Goal: Task Accomplishment & Management: Complete application form

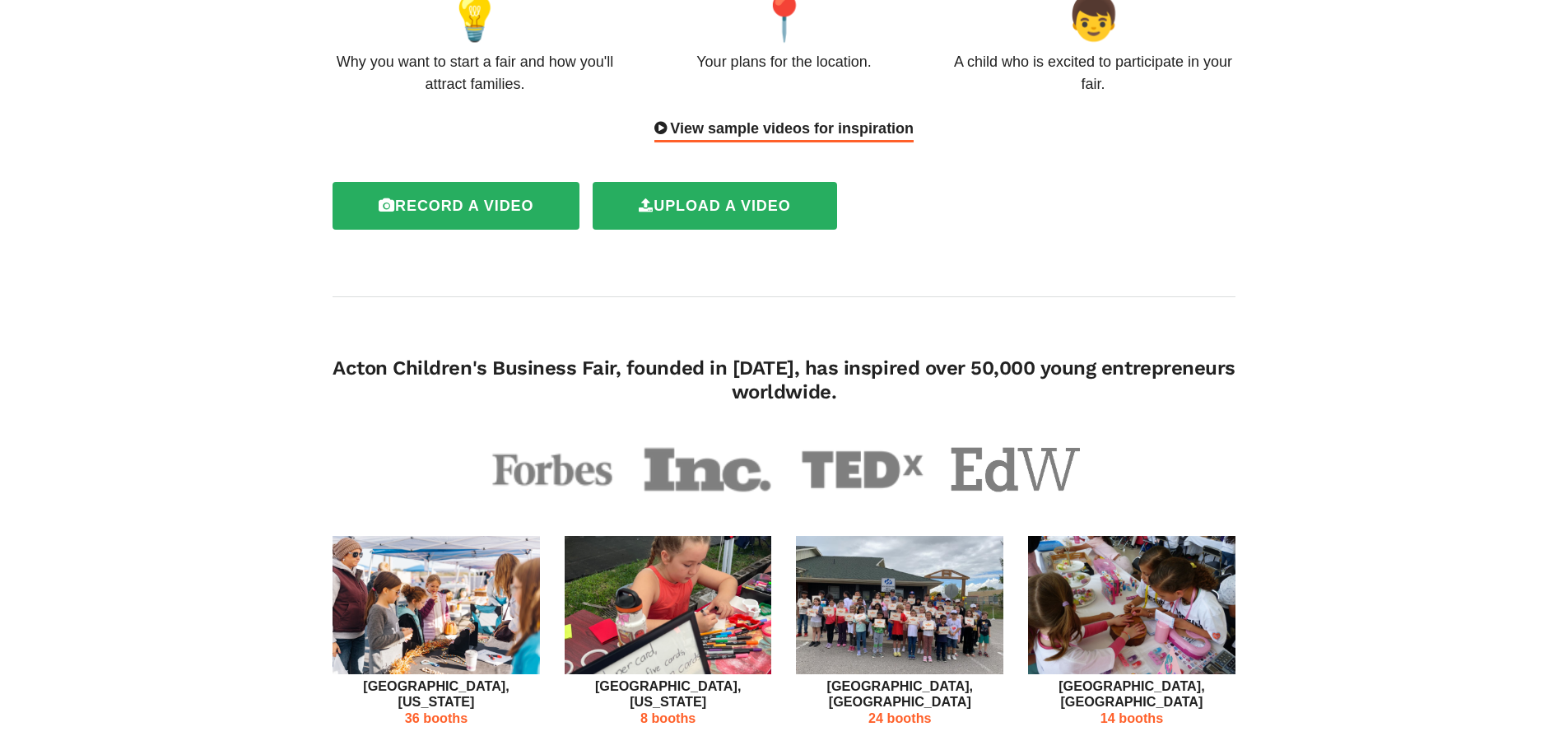
scroll to position [330, 0]
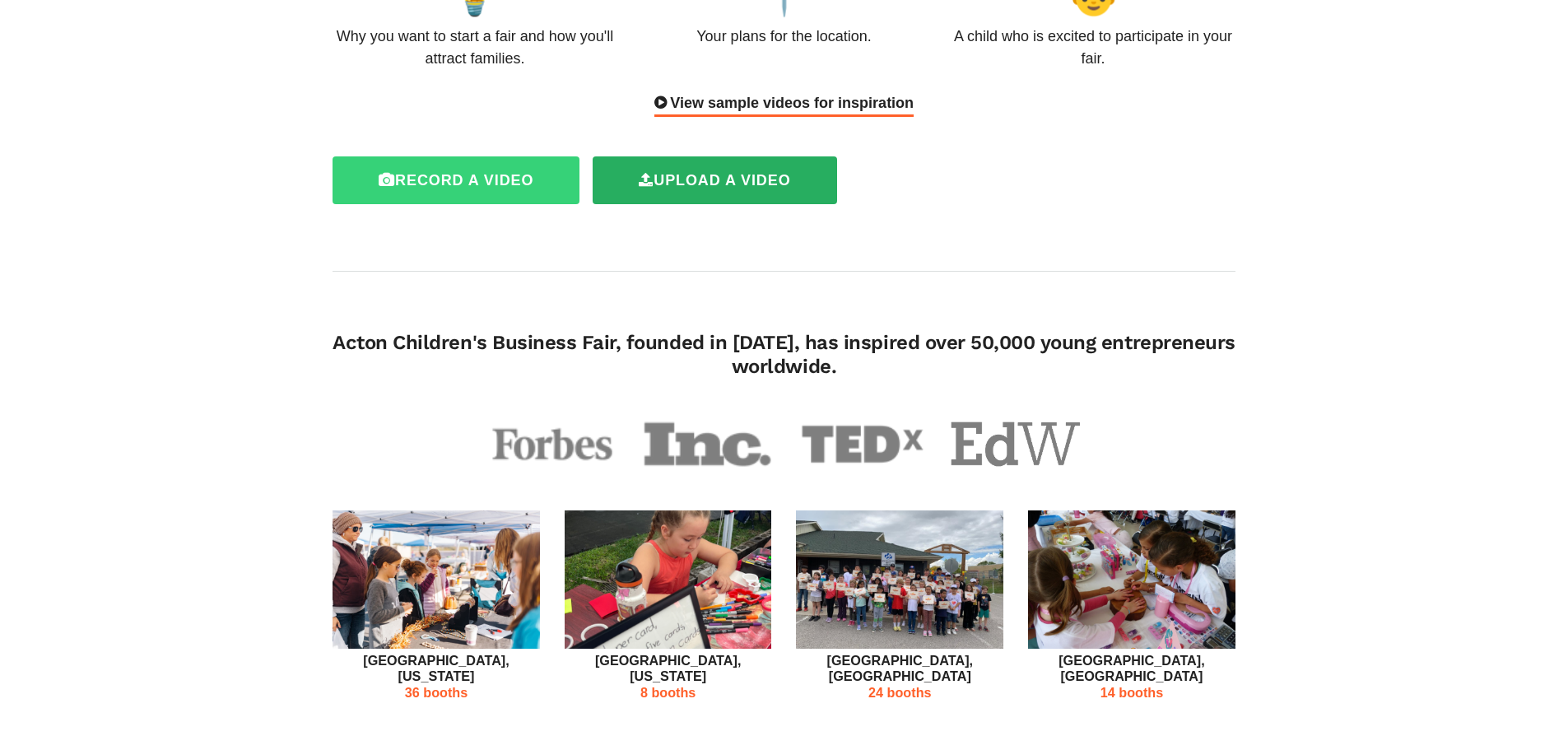
click at [456, 156] on label "Record a video" at bounding box center [456, 180] width 247 height 48
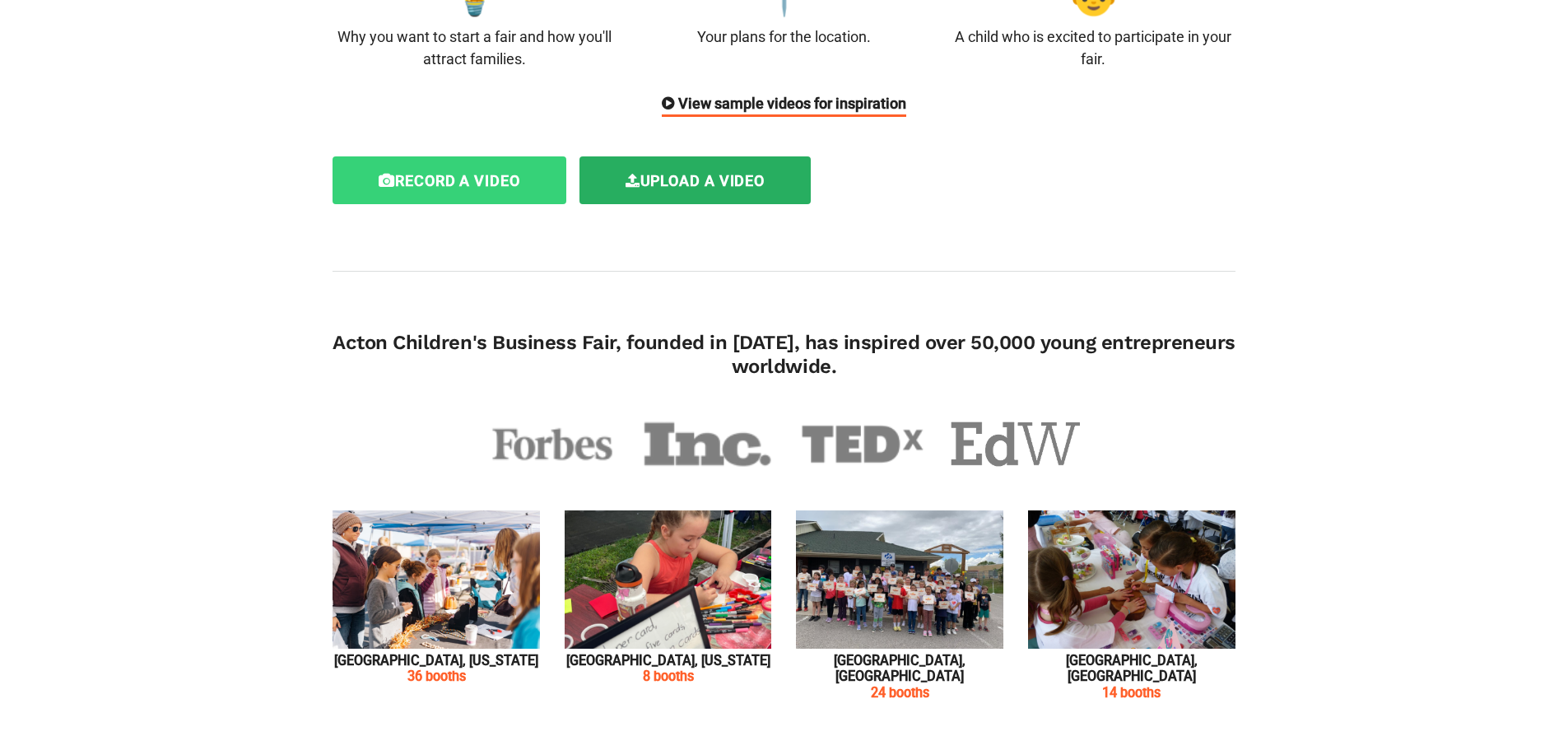
scroll to position [330, 0]
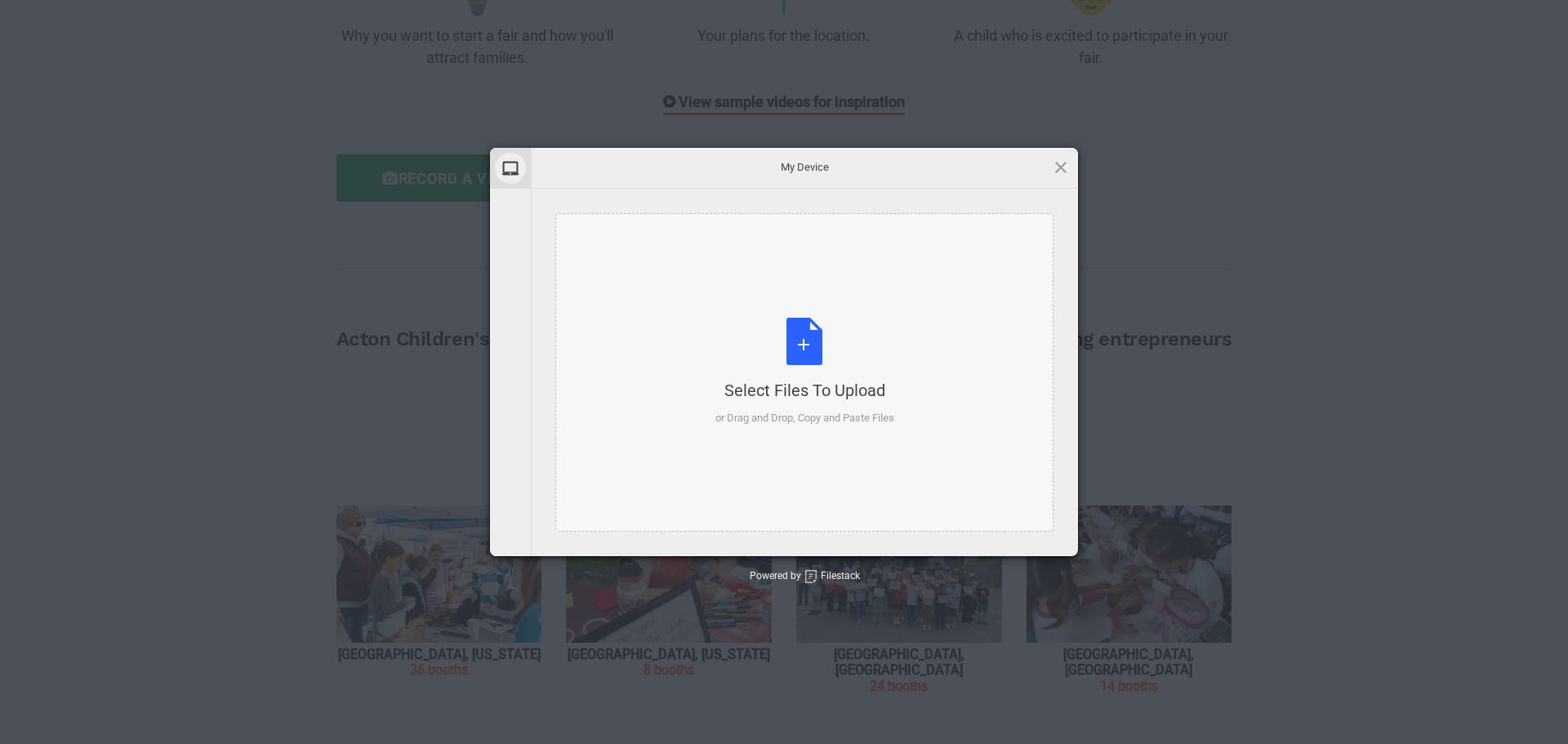
click at [812, 340] on div "Select Files to Upload or Drag and Drop, Copy and Paste Files" at bounding box center [804, 372] width 179 height 109
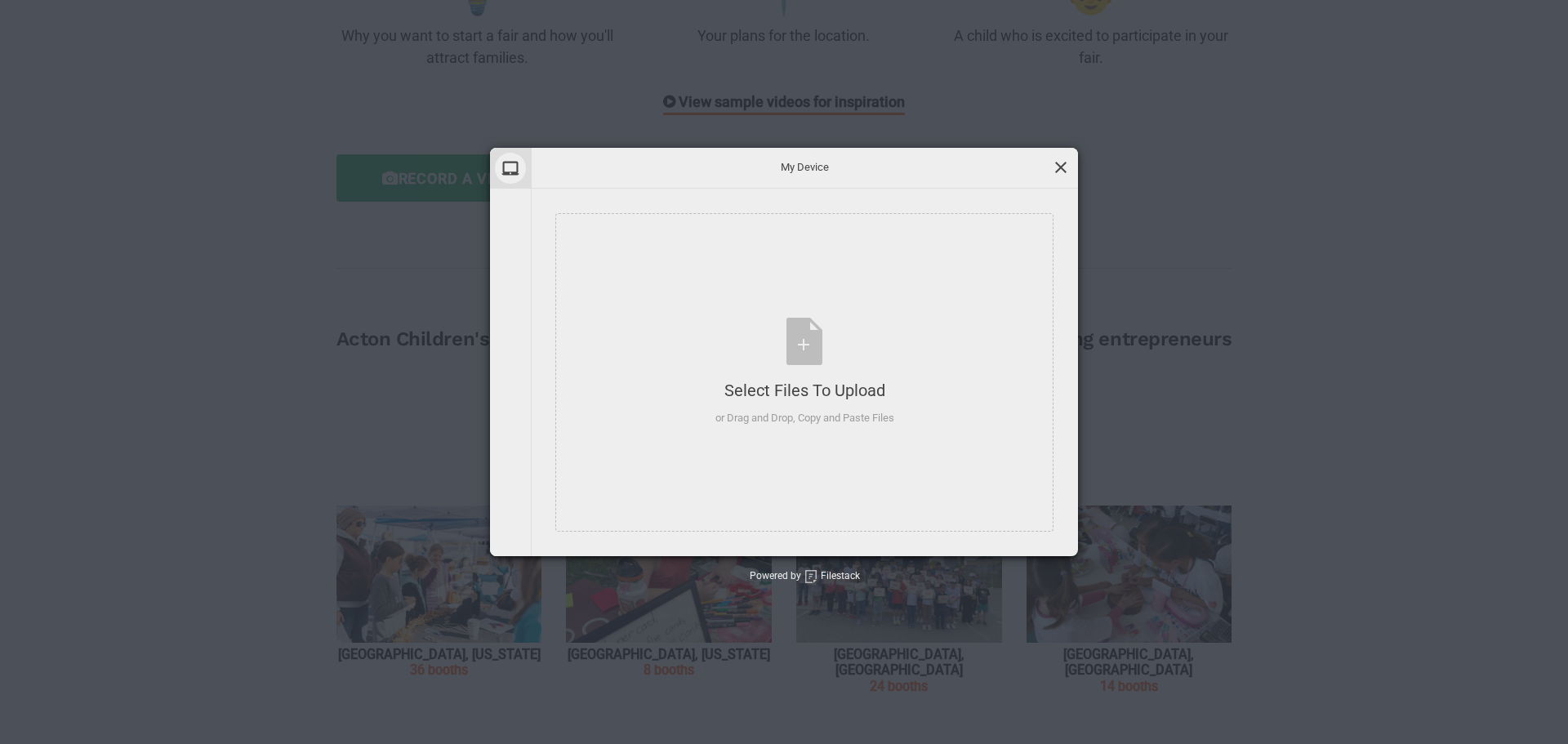
click at [1061, 161] on span at bounding box center [1061, 167] width 18 height 18
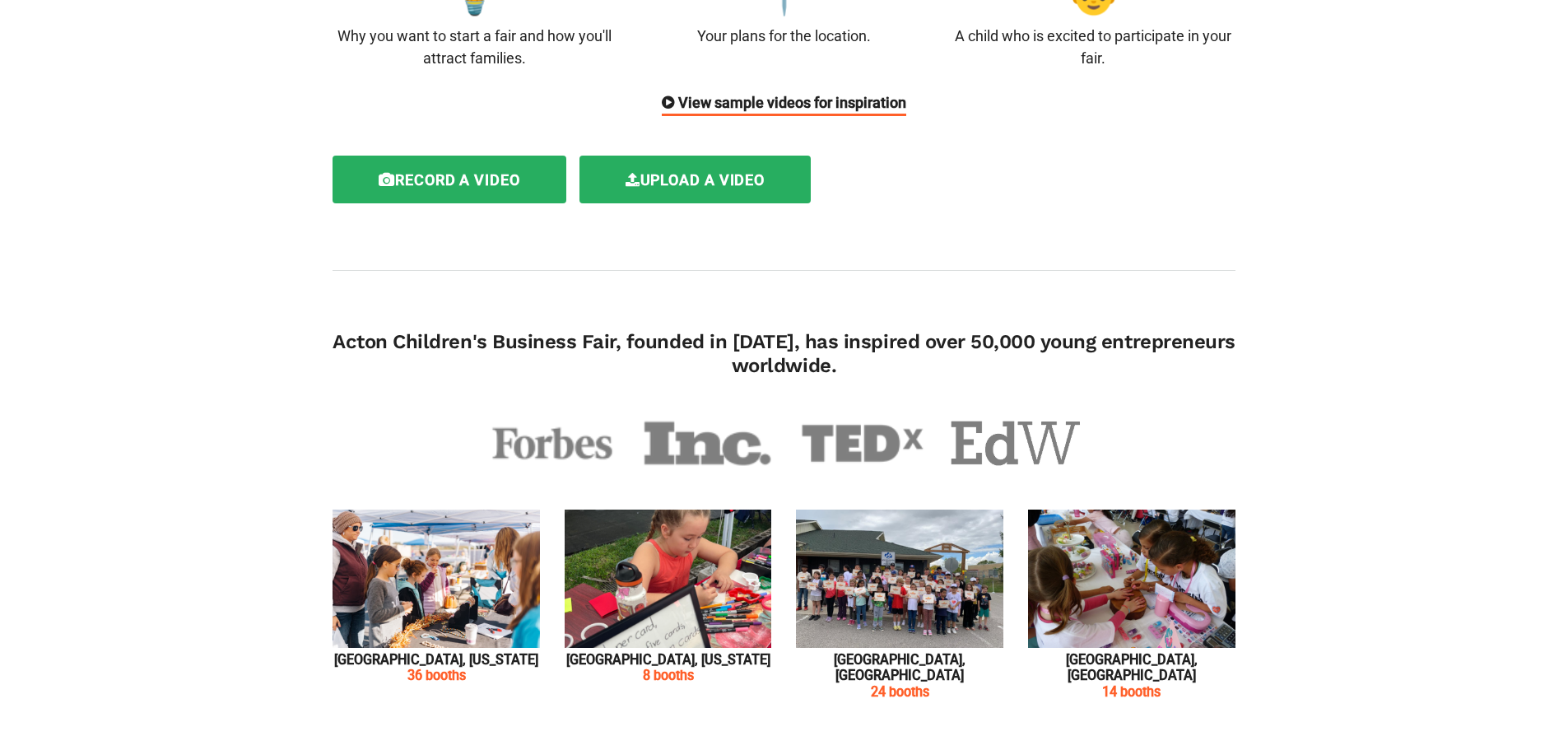
click at [1070, 162] on div "Record a video Upload a video" at bounding box center [778, 180] width 916 height 62
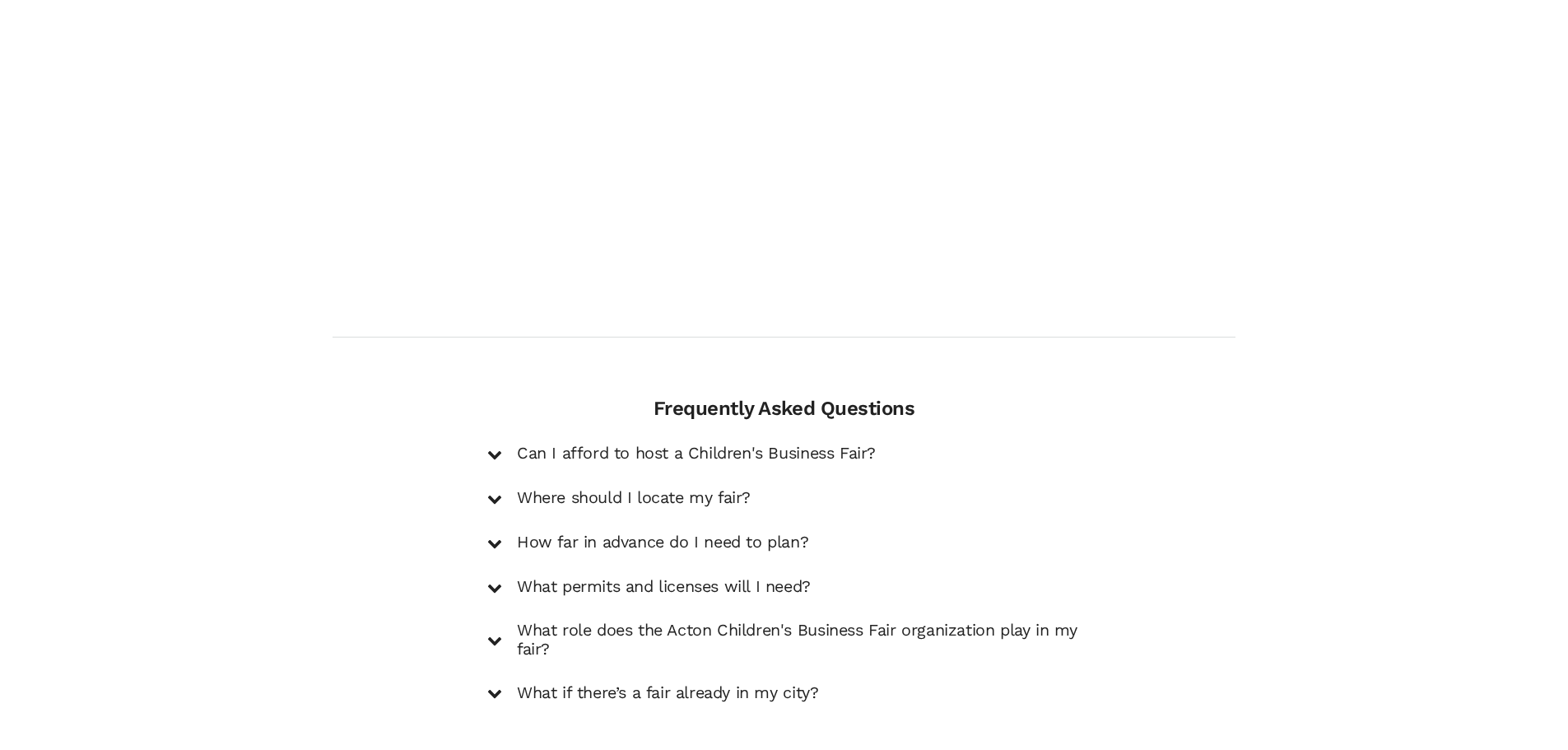
scroll to position [2151, 0]
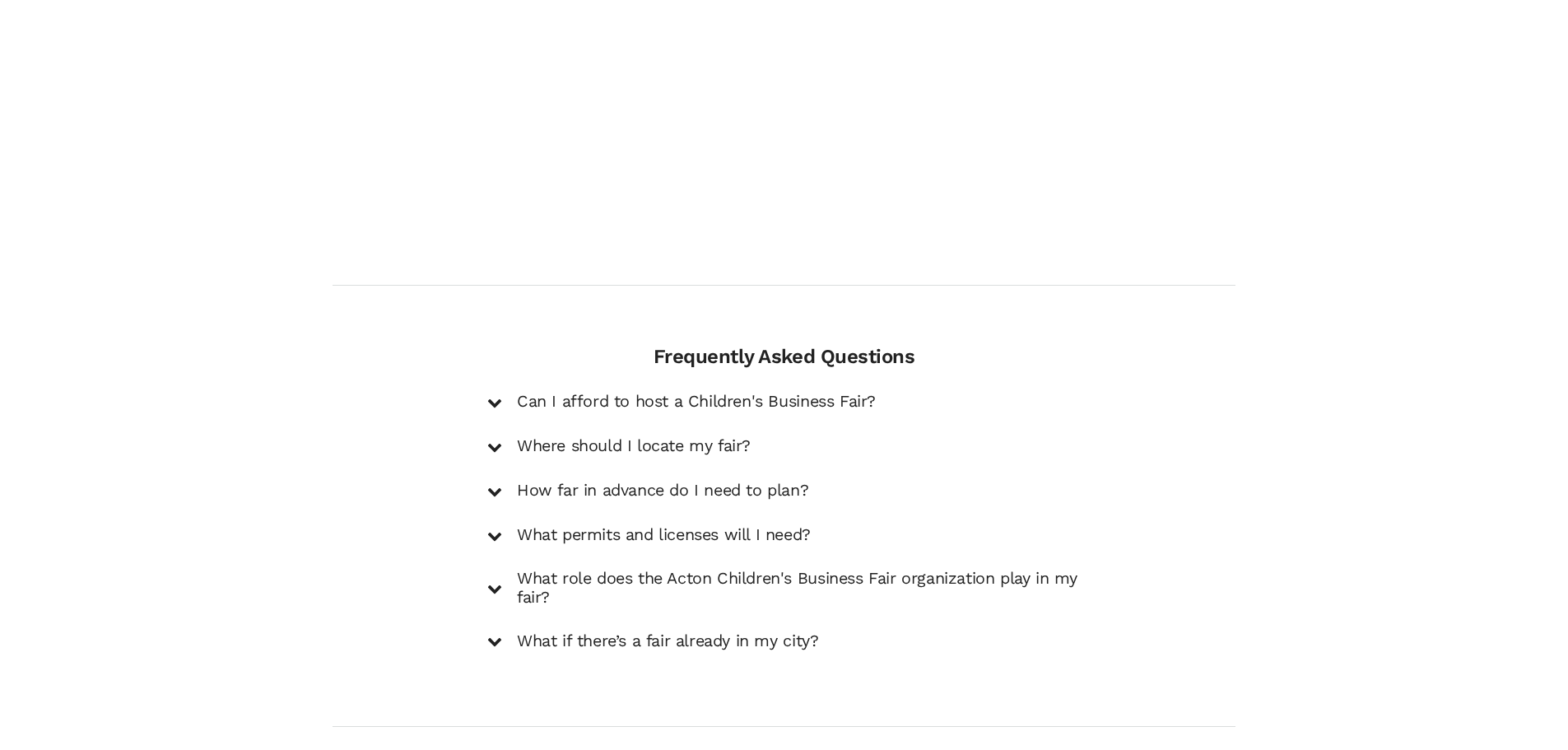
click at [710, 391] on h5 "Can I afford to host a Children's Business Fair?" at bounding box center [696, 401] width 358 height 20
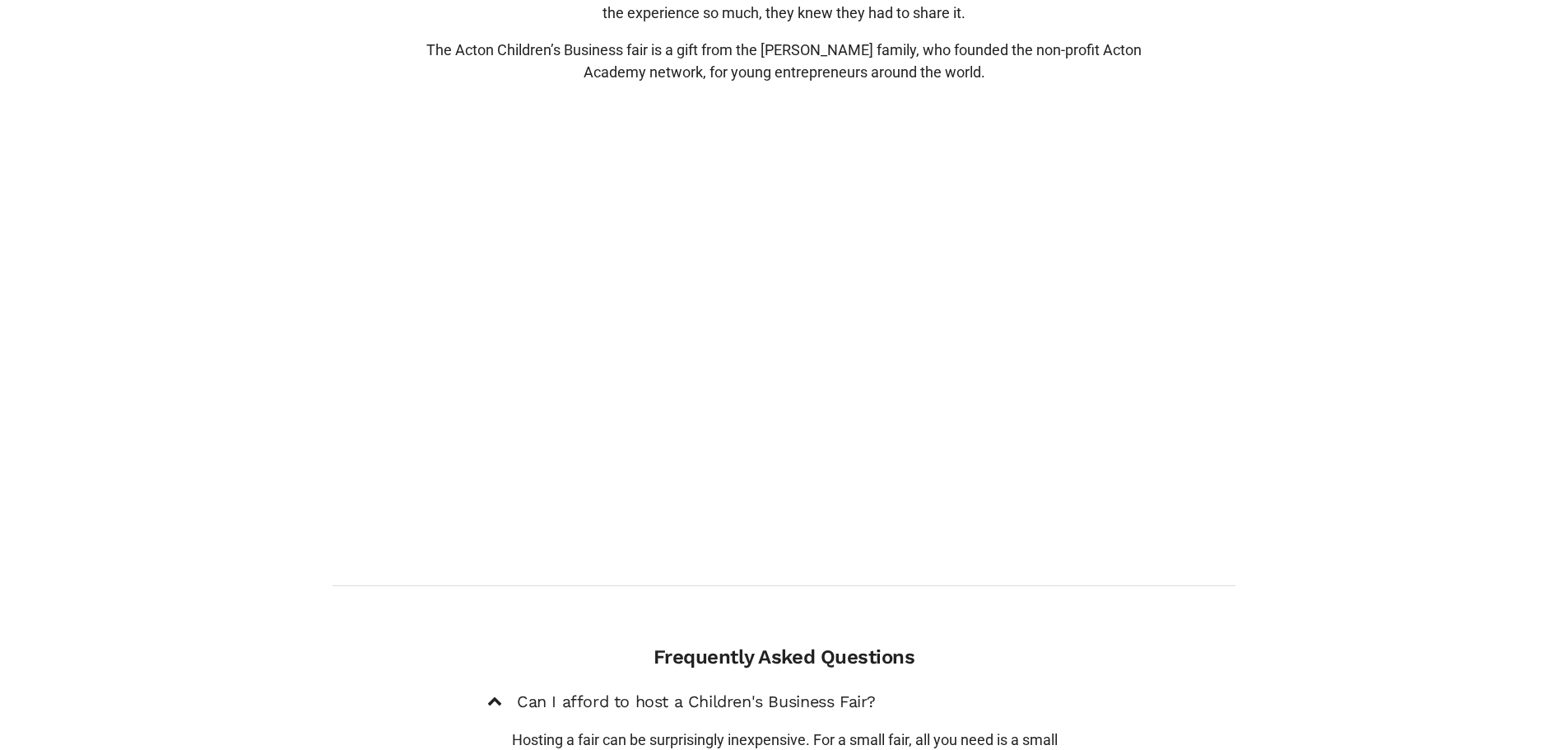
scroll to position [1822, 0]
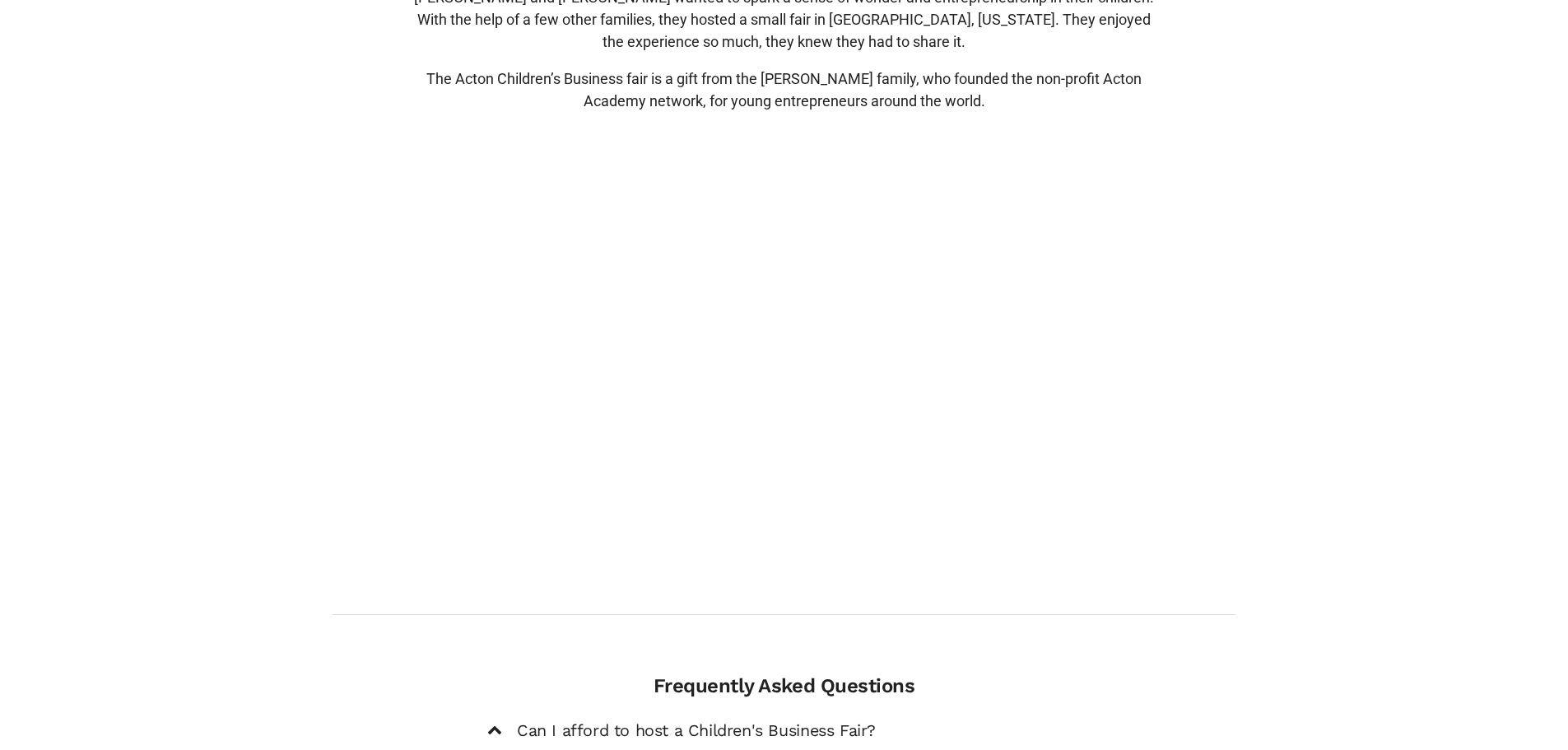
click at [1203, 117] on div "Curious about our story? [PERSON_NAME] and [PERSON_NAME] wanted to spark a sens…" at bounding box center [784, 251] width 928 height 608
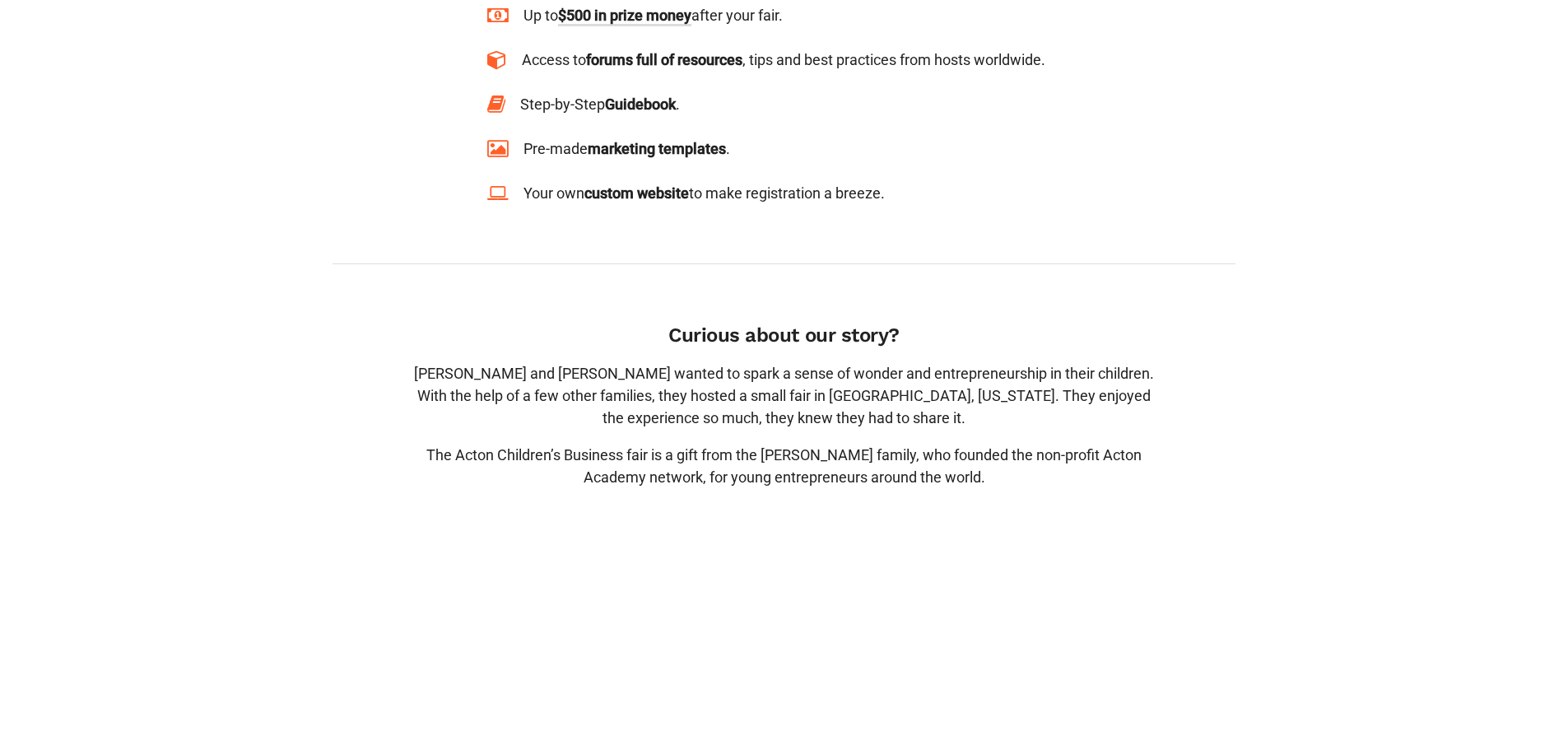
scroll to position [1328, 0]
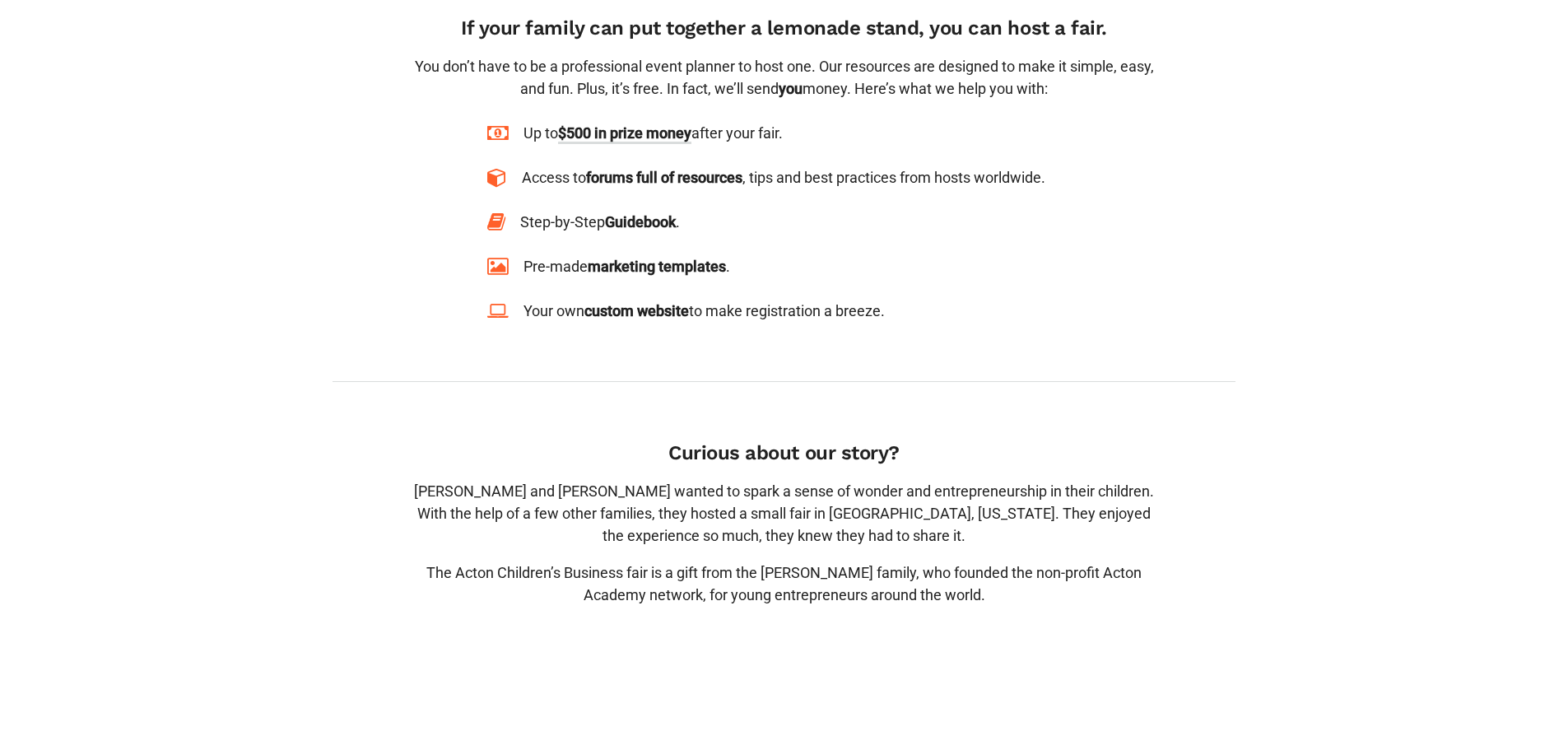
click at [971, 441] on div "Curious about our story? [PERSON_NAME] and [PERSON_NAME] wanted to spark a sens…" at bounding box center [784, 745] width 773 height 608
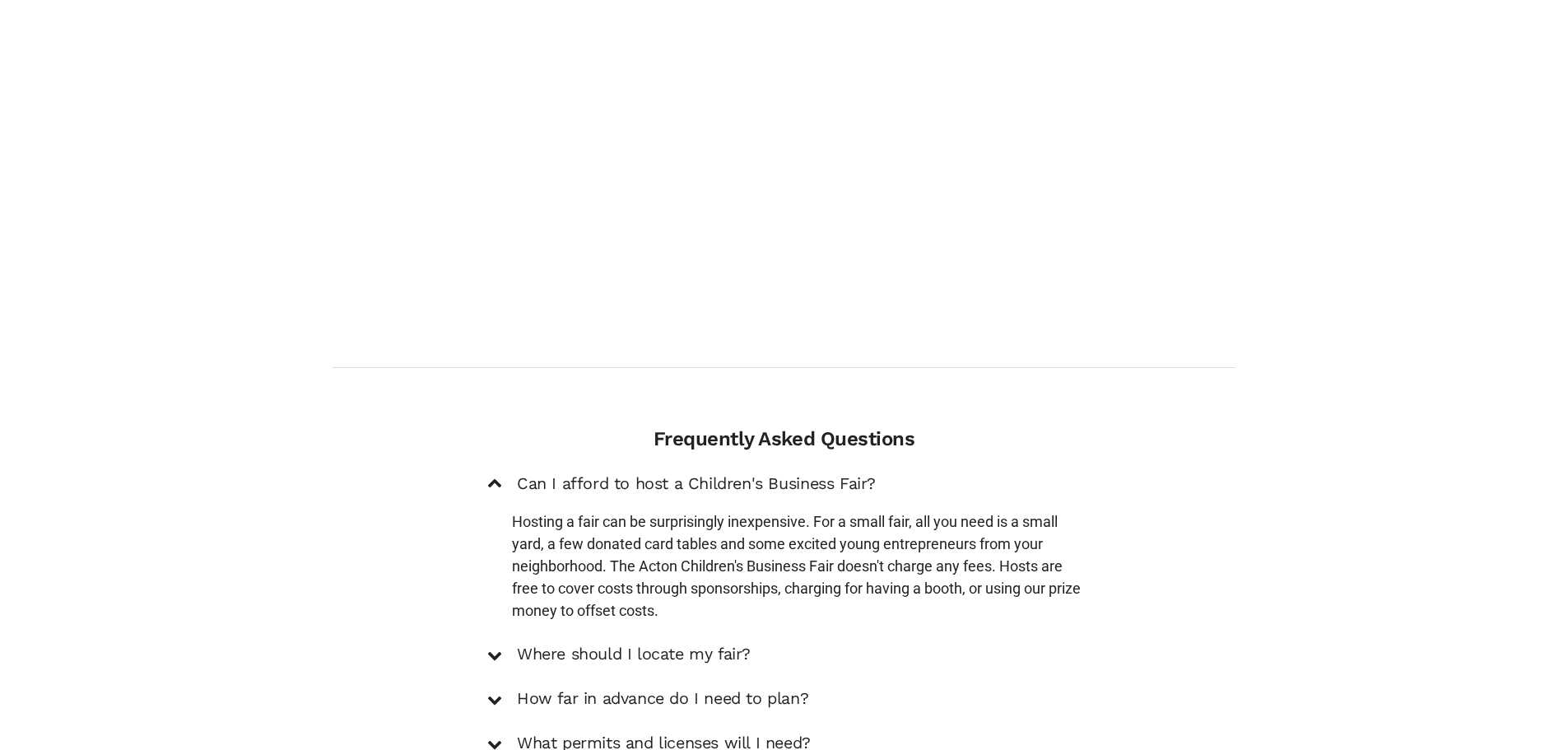
scroll to position [2151, 0]
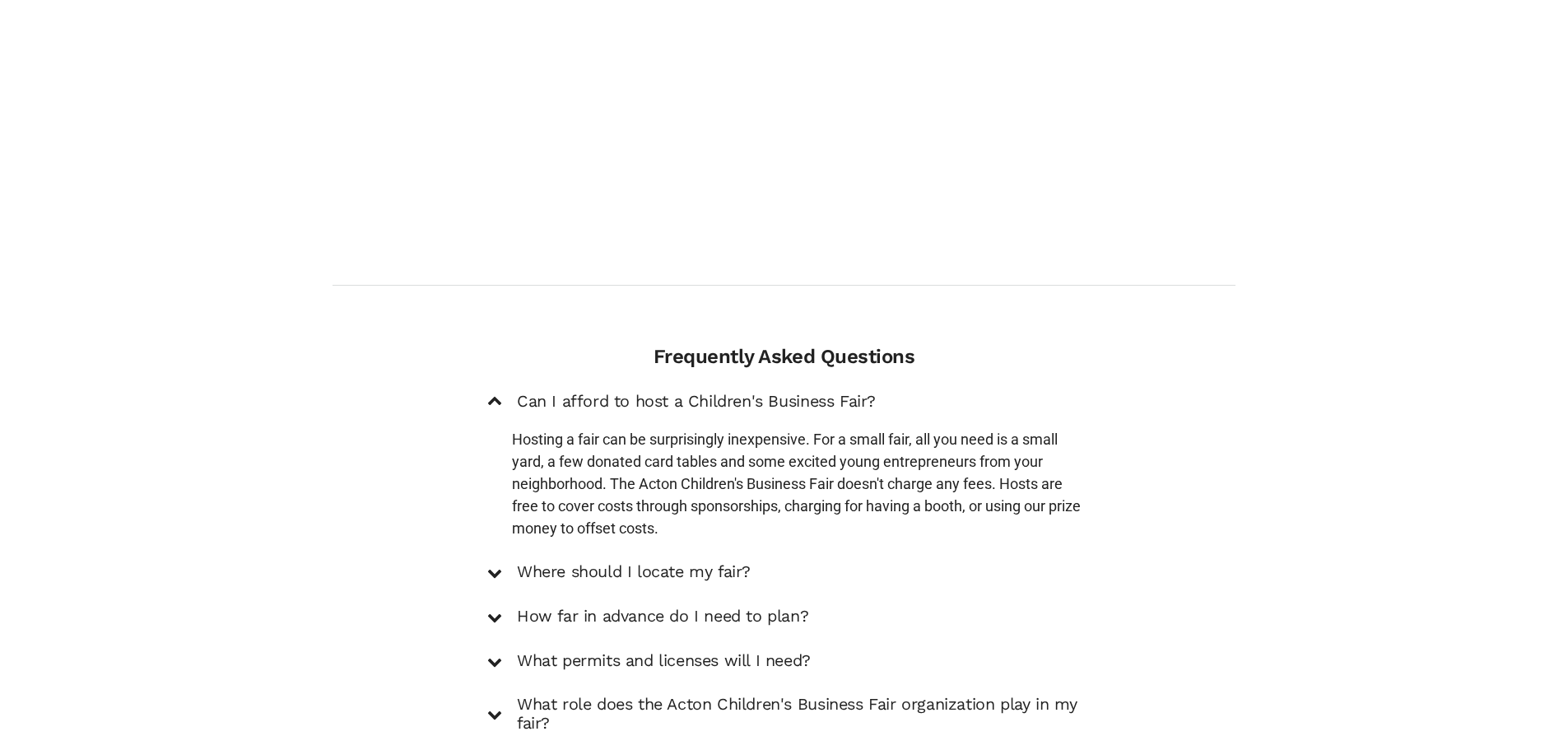
click at [623, 563] on h5 "Where should I locate my fair?" at bounding box center [633, 573] width 234 height 20
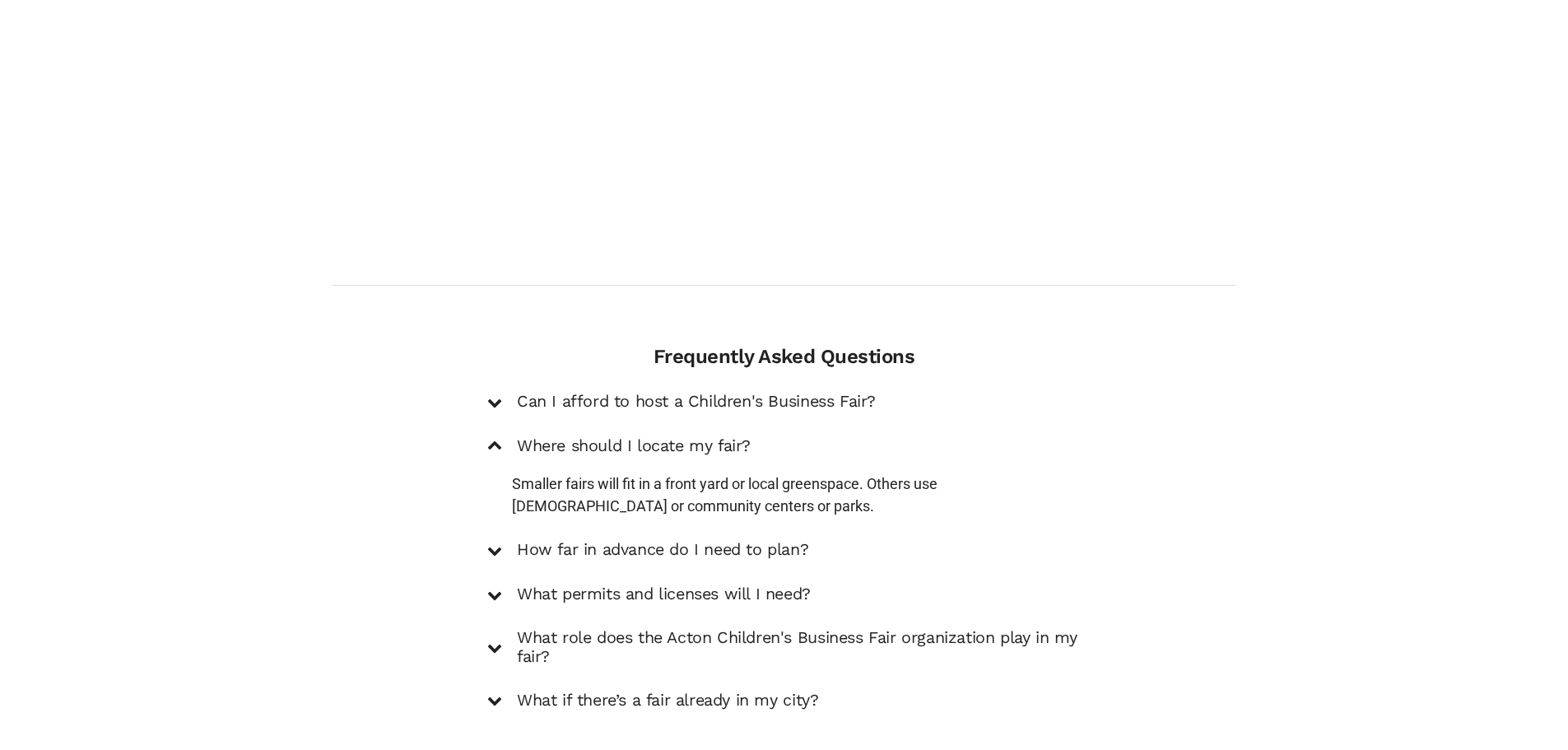
click at [613, 540] on h5 "How far in advance do I need to plan?" at bounding box center [662, 550] width 292 height 20
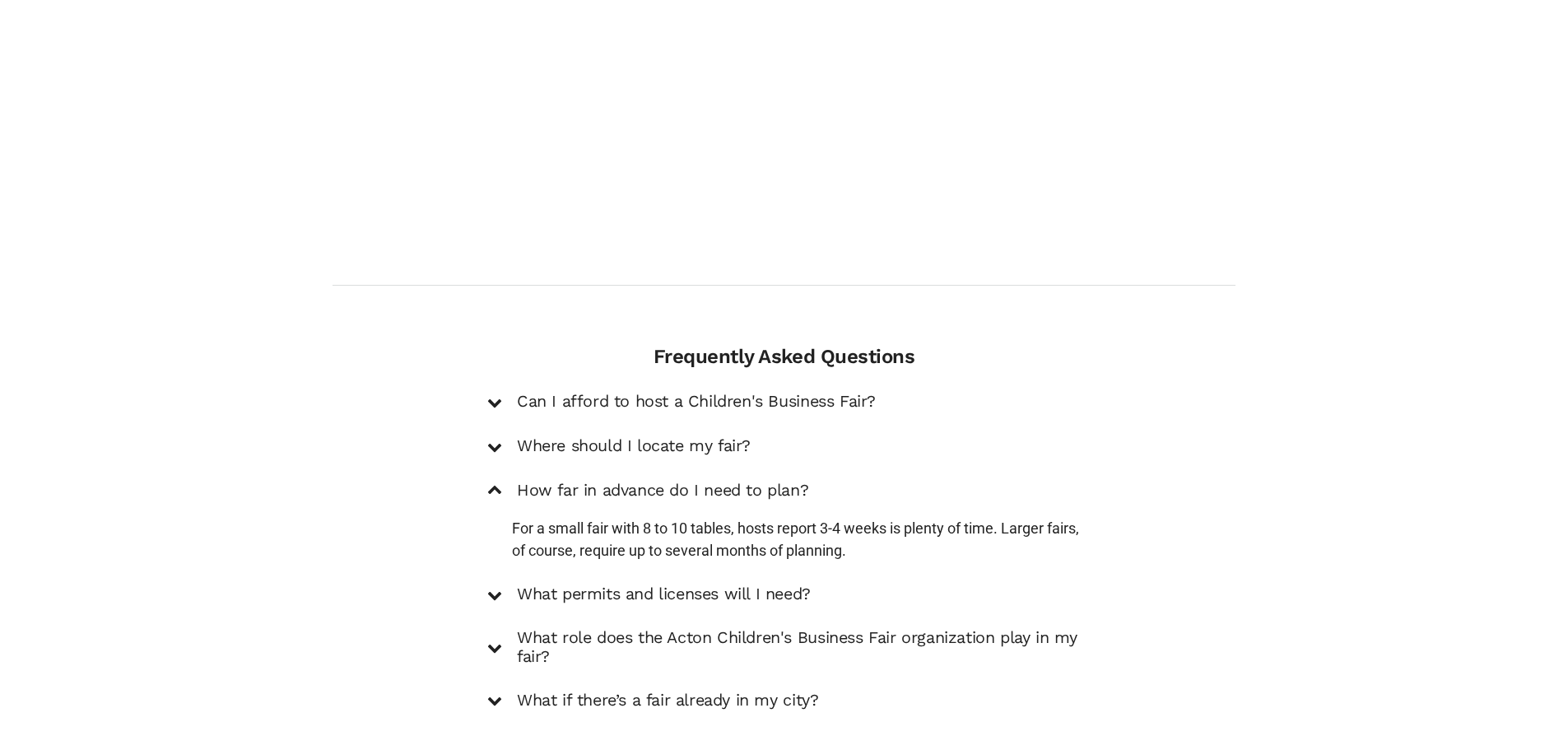
scroll to position [2234, 0]
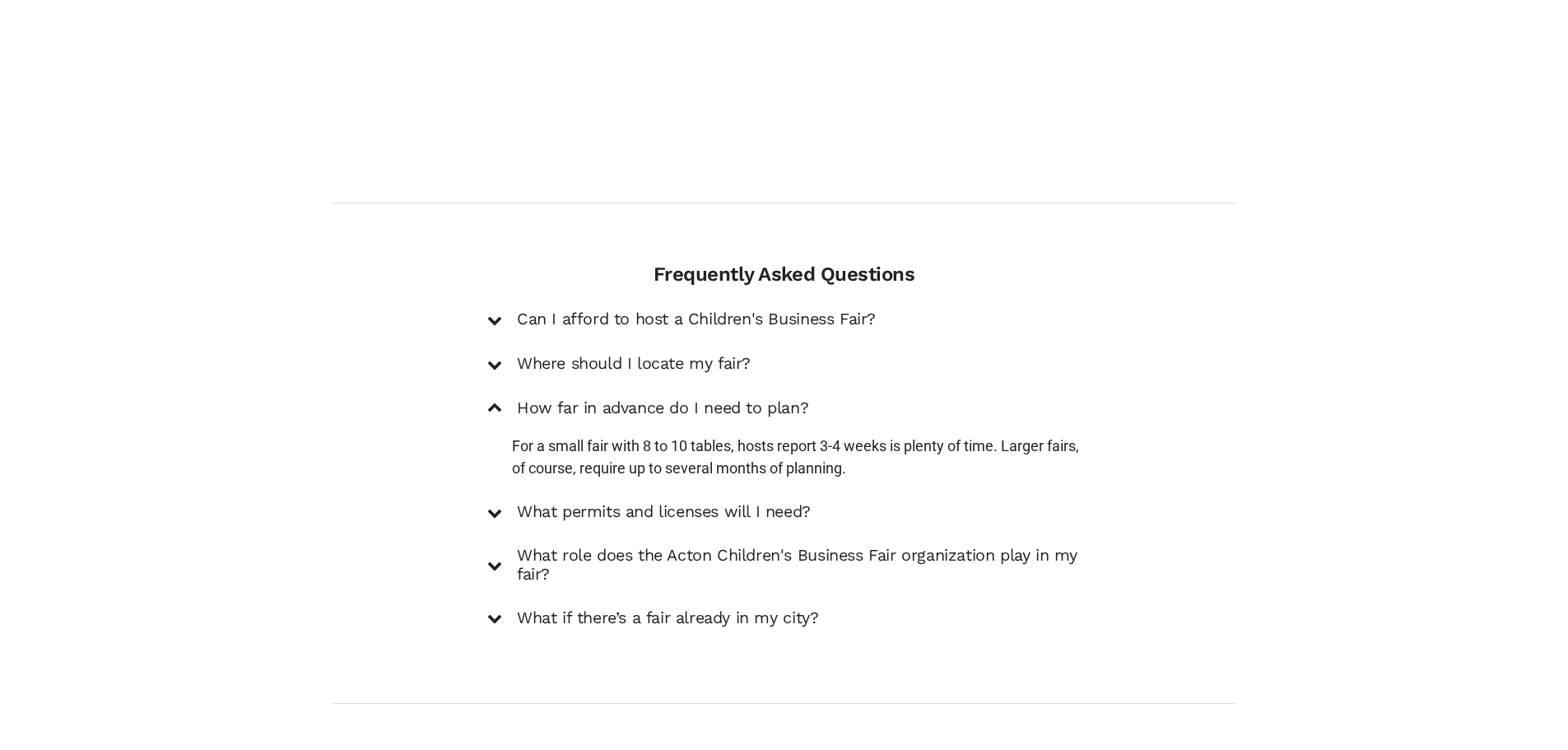
click at [605, 502] on h5 "What permits and licenses will I need?" at bounding box center [663, 512] width 294 height 20
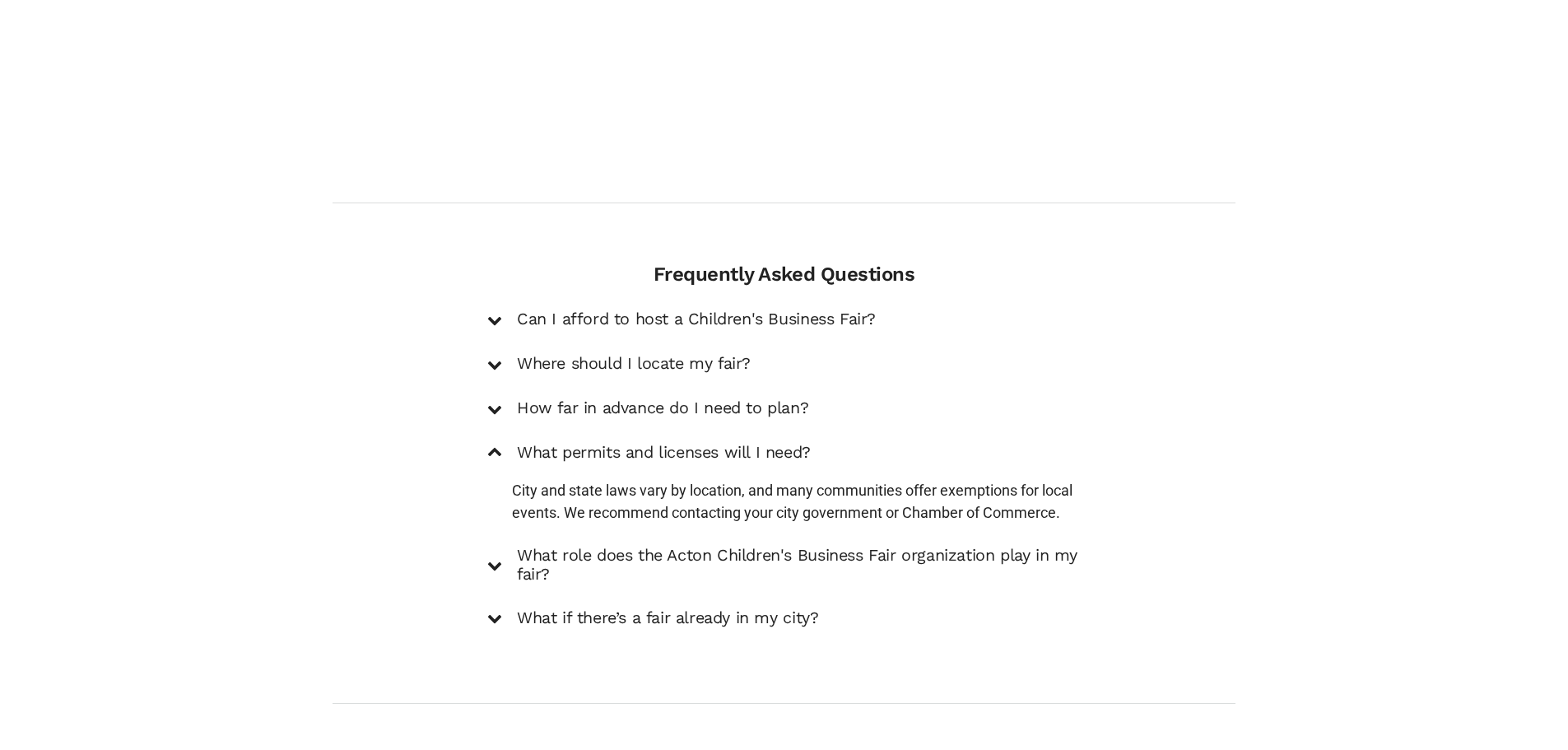
click at [591, 546] on h5 "What role does the Acton Children's Business Fair organization play in my fair?" at bounding box center [798, 566] width 563 height 40
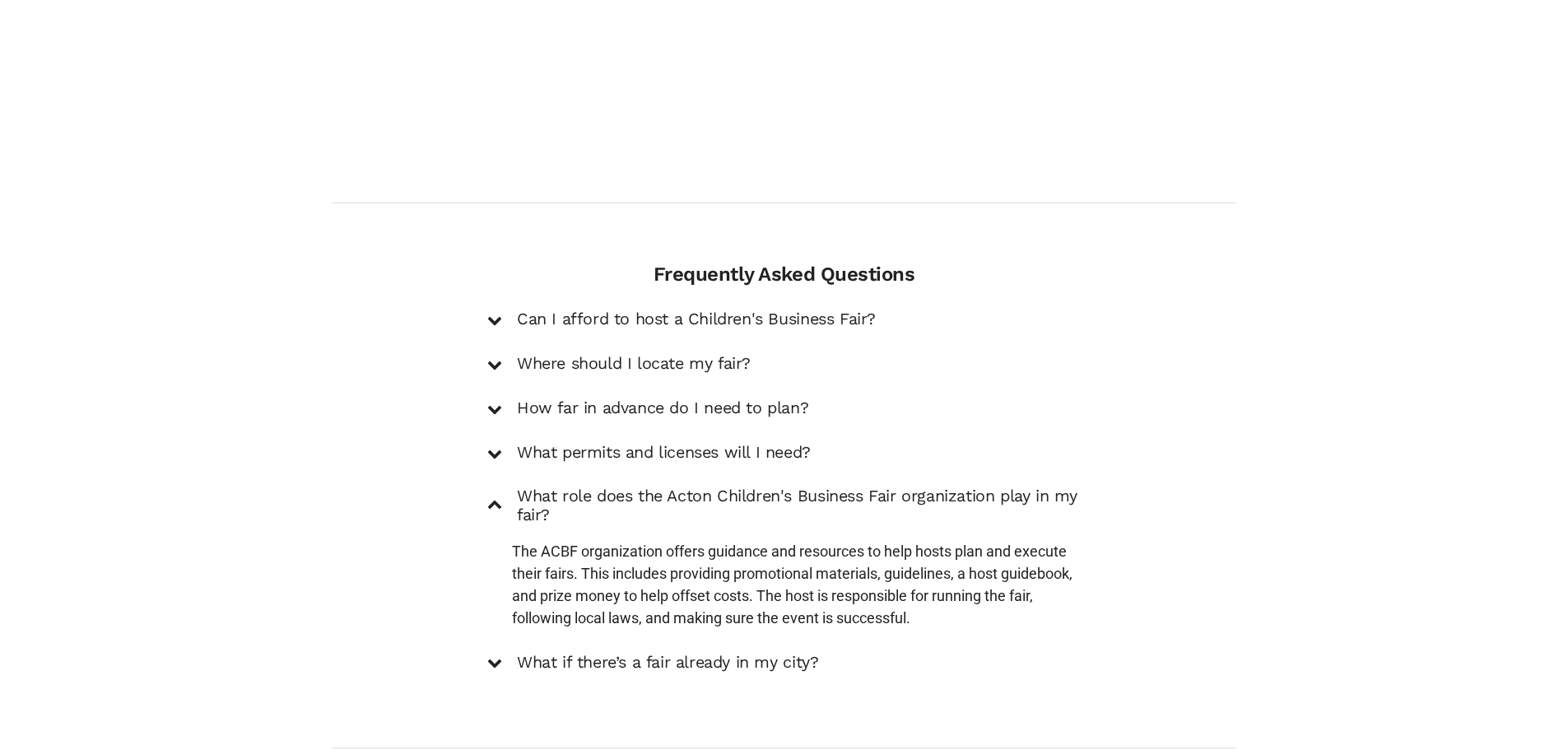
scroll to position [2316, 0]
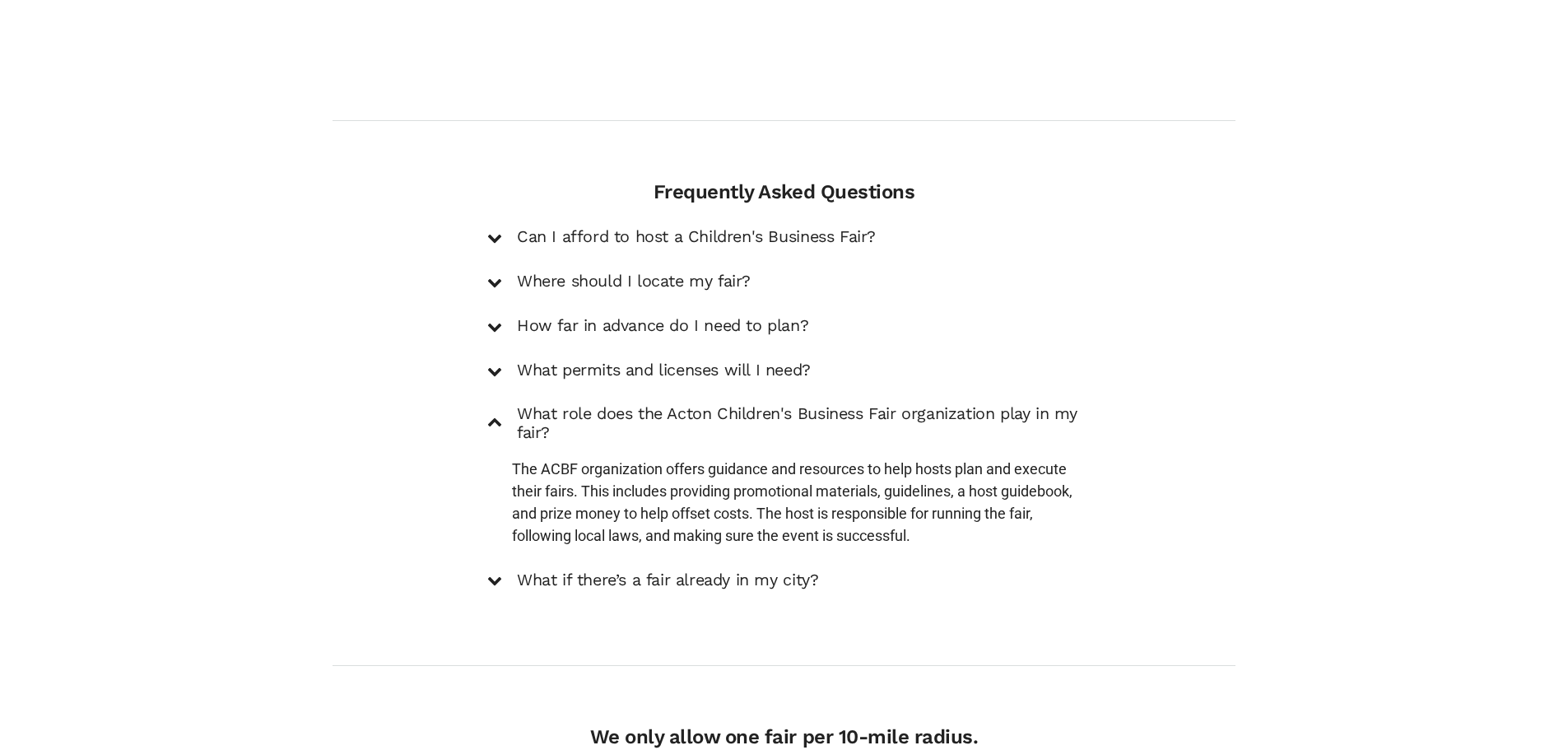
click at [598, 571] on h5 "What if there’s a fair already in my city?" at bounding box center [667, 581] width 302 height 20
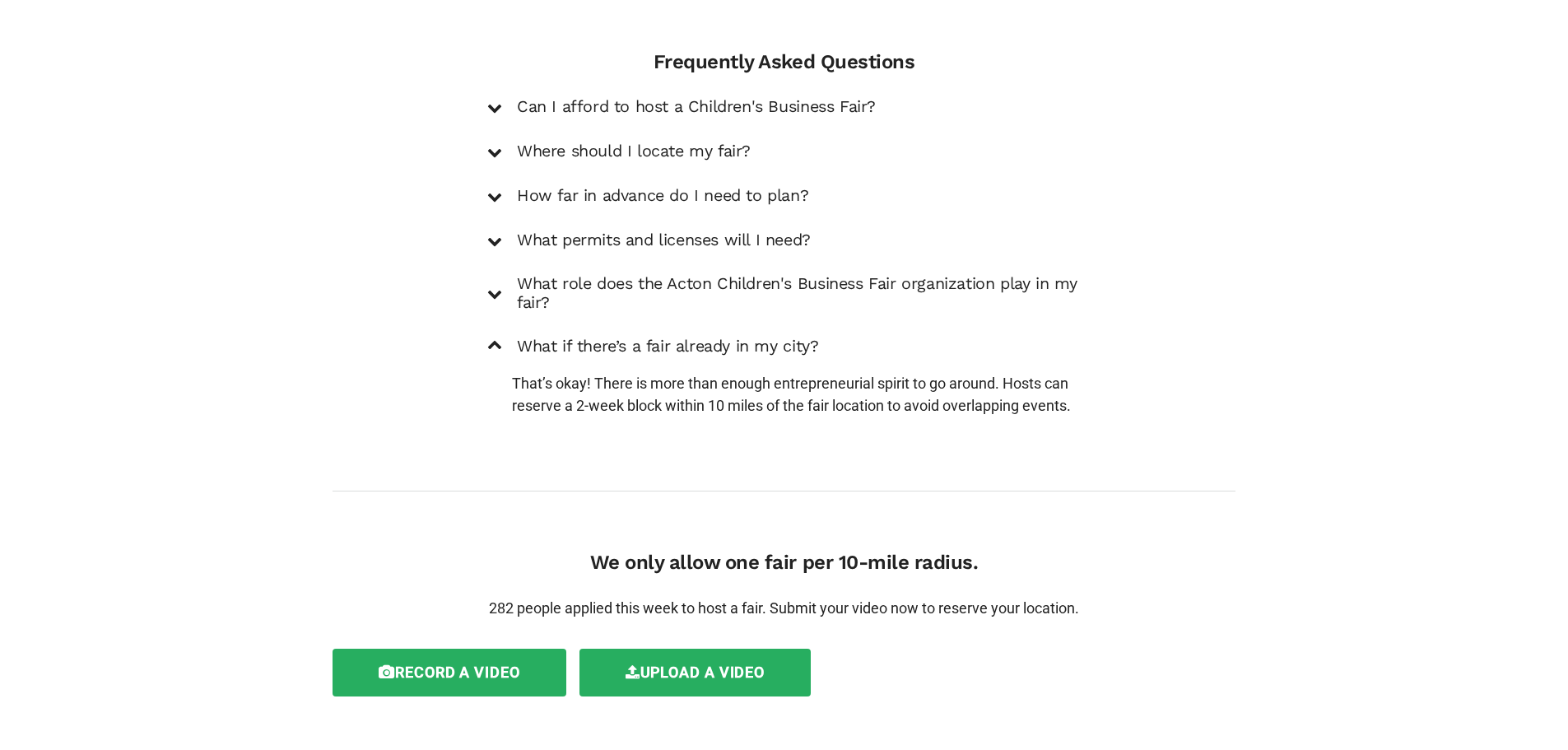
scroll to position [2459, 0]
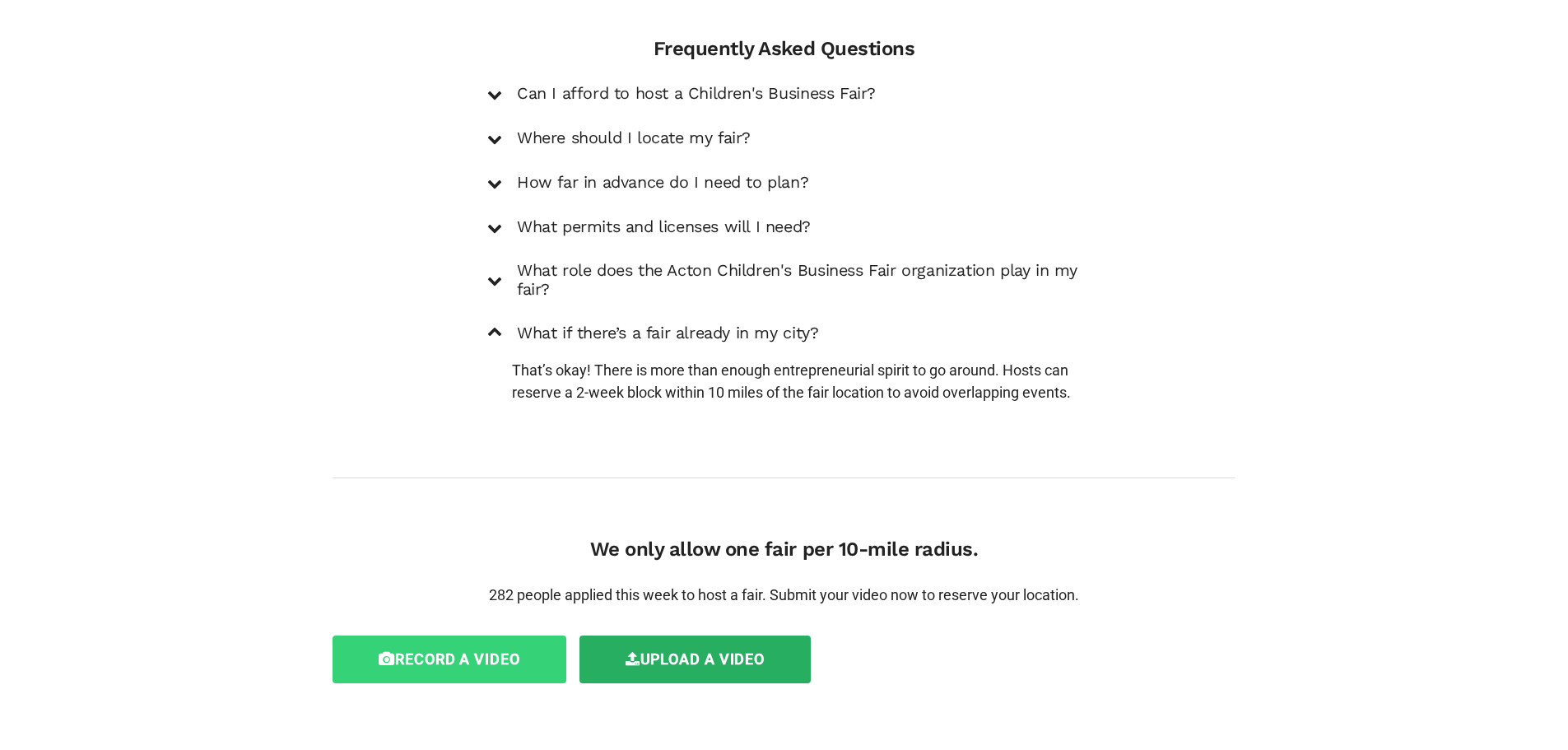
click at [468, 635] on label "Record a video" at bounding box center [449, 659] width 234 height 48
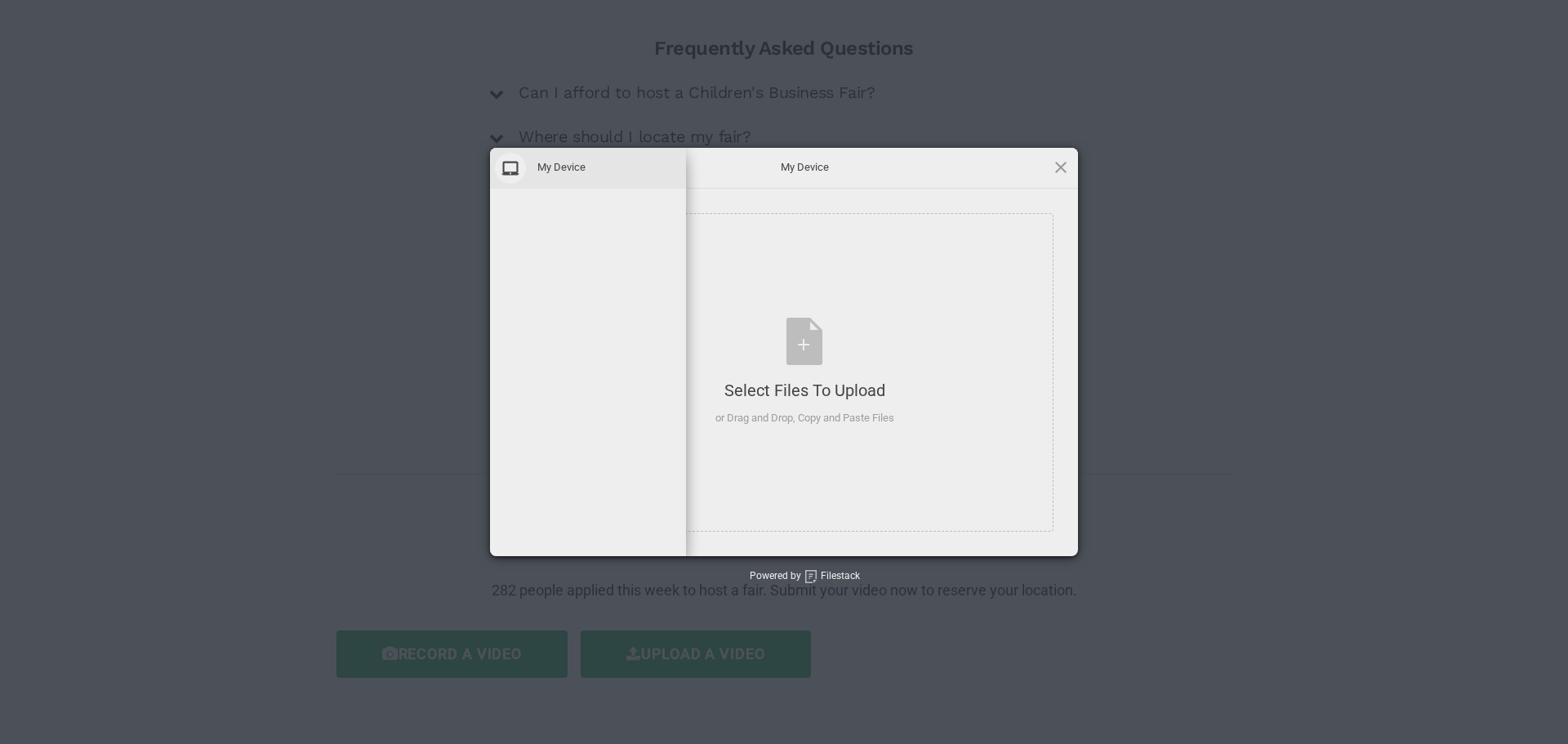
click at [507, 165] on span at bounding box center [510, 168] width 31 height 31
click at [808, 169] on span "My Device" at bounding box center [804, 167] width 327 height 15
click at [1061, 163] on span at bounding box center [1061, 167] width 18 height 18
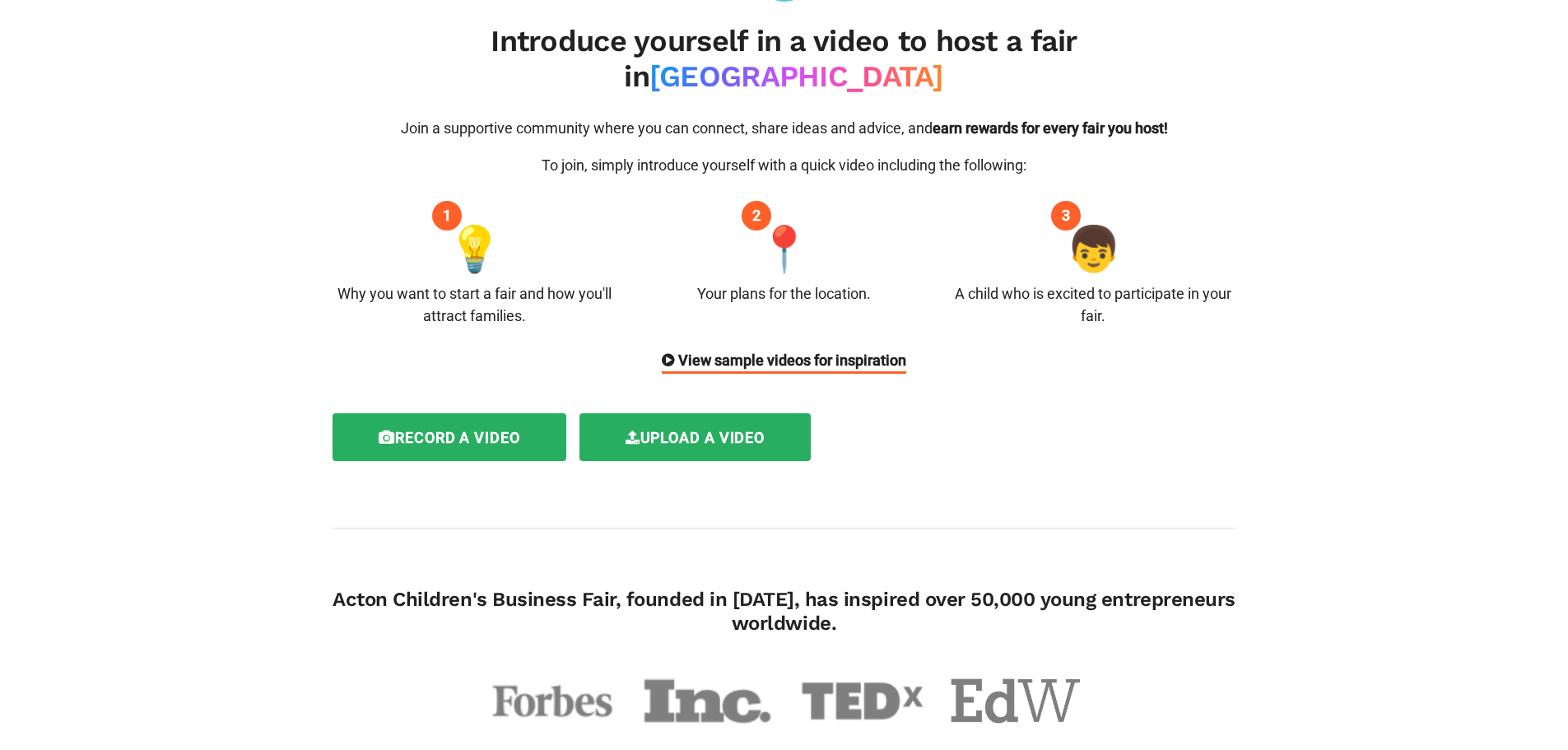
scroll to position [72, 0]
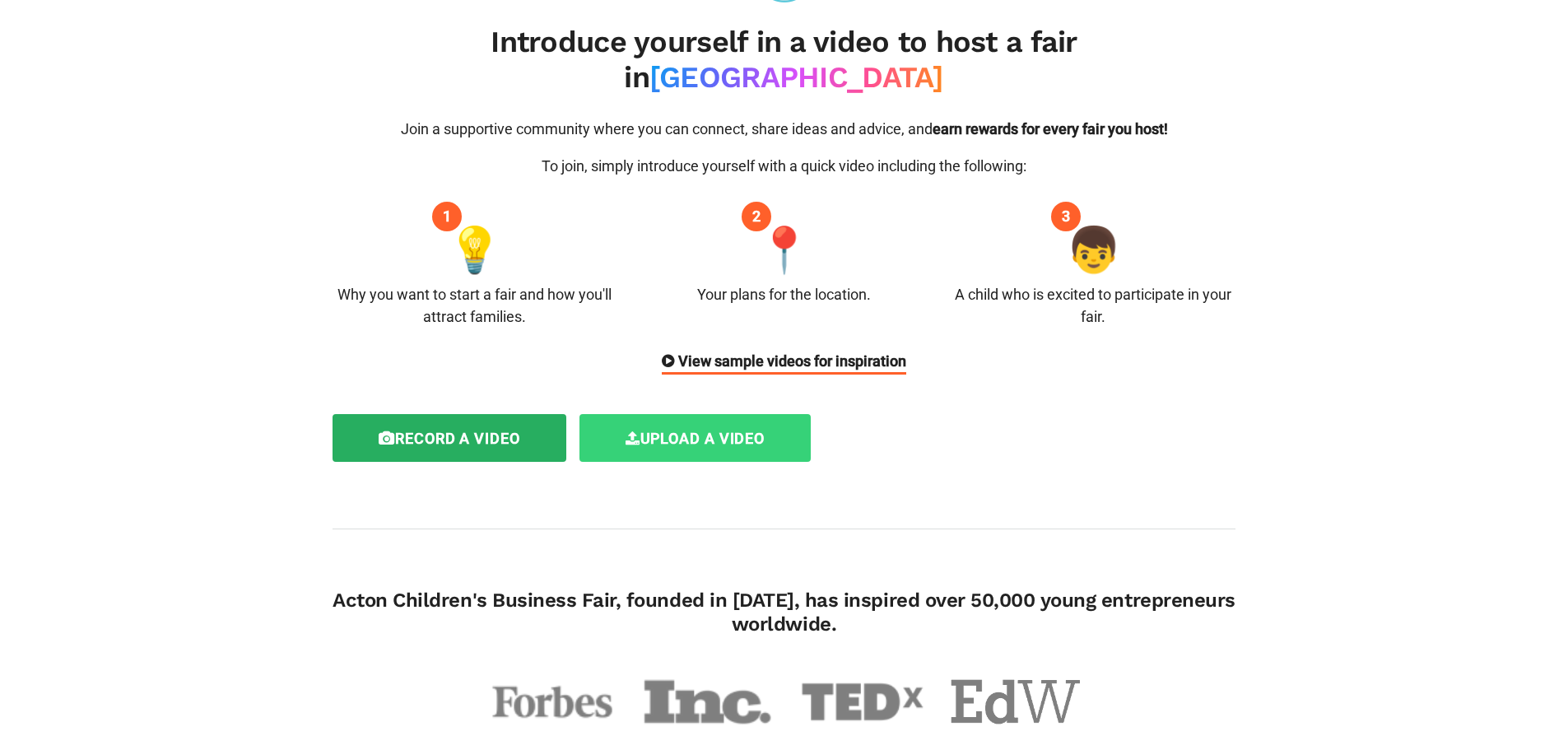
click at [743, 414] on label "Upload a video" at bounding box center [695, 438] width 232 height 48
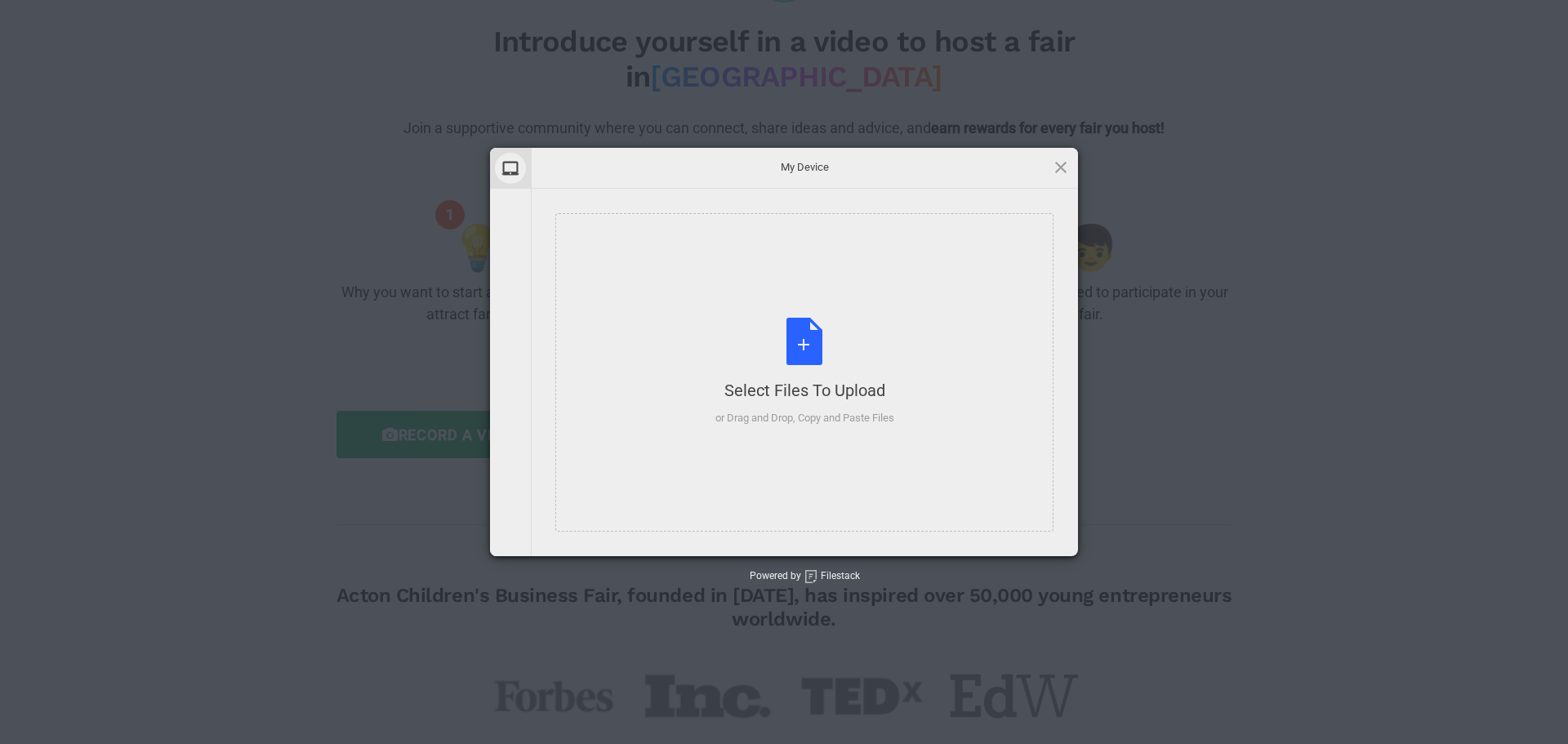
click at [737, 397] on div "Select Files to Upload" at bounding box center [804, 390] width 179 height 23
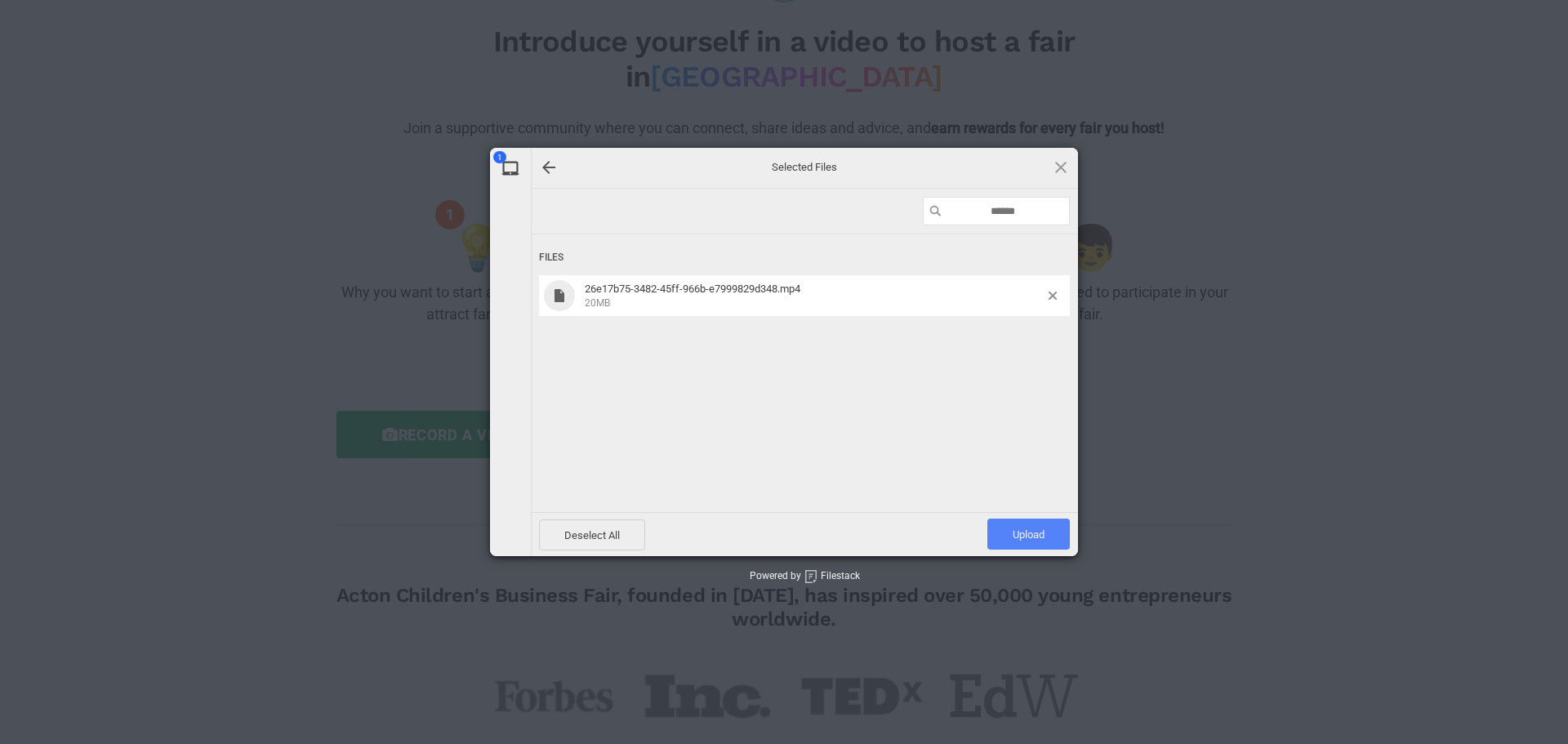
click at [1025, 542] on span "Upload 1" at bounding box center [1028, 534] width 82 height 31
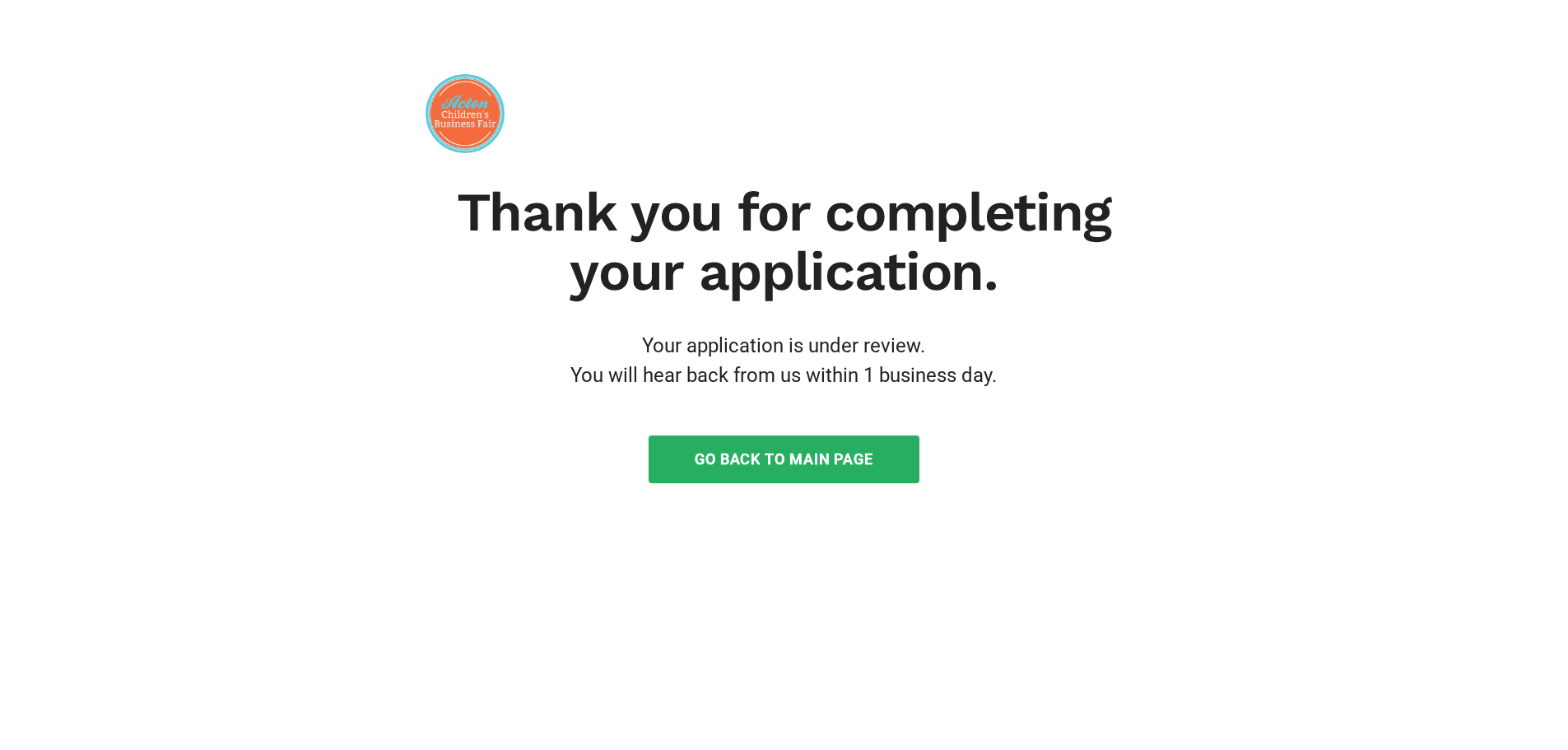
scroll to position [0, 0]
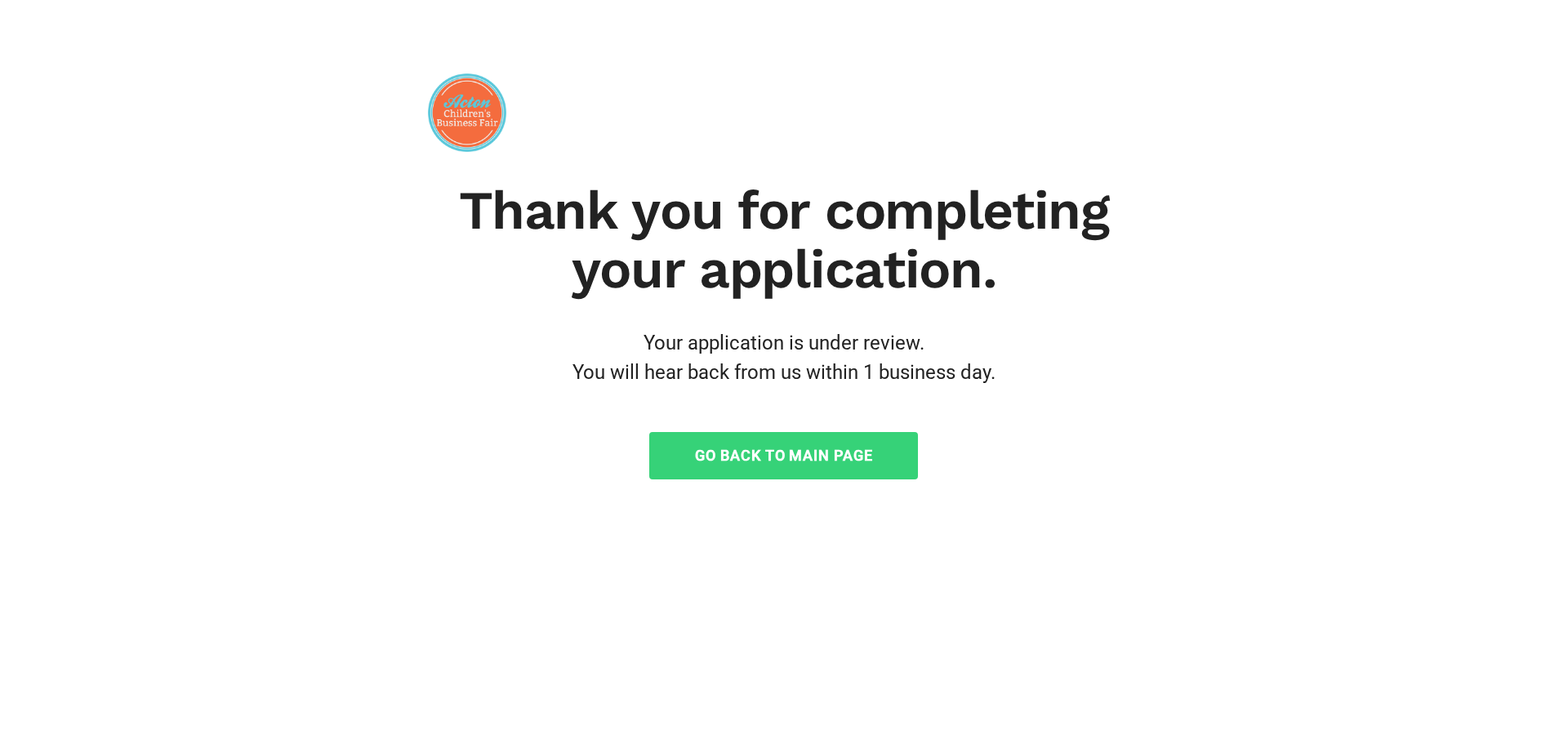
click at [776, 456] on link "Go Back to Main Page" at bounding box center [784, 455] width 269 height 47
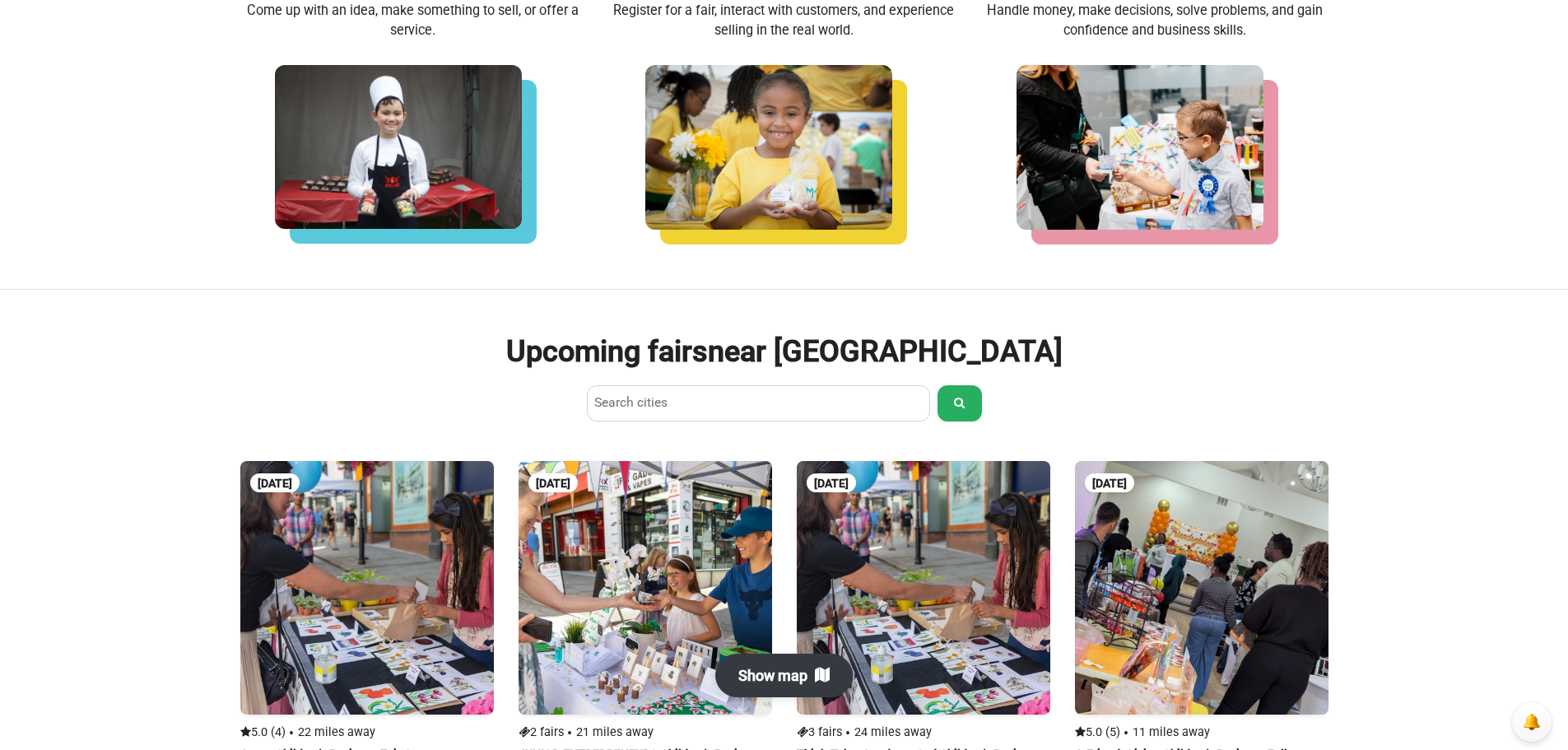
scroll to position [577, 0]
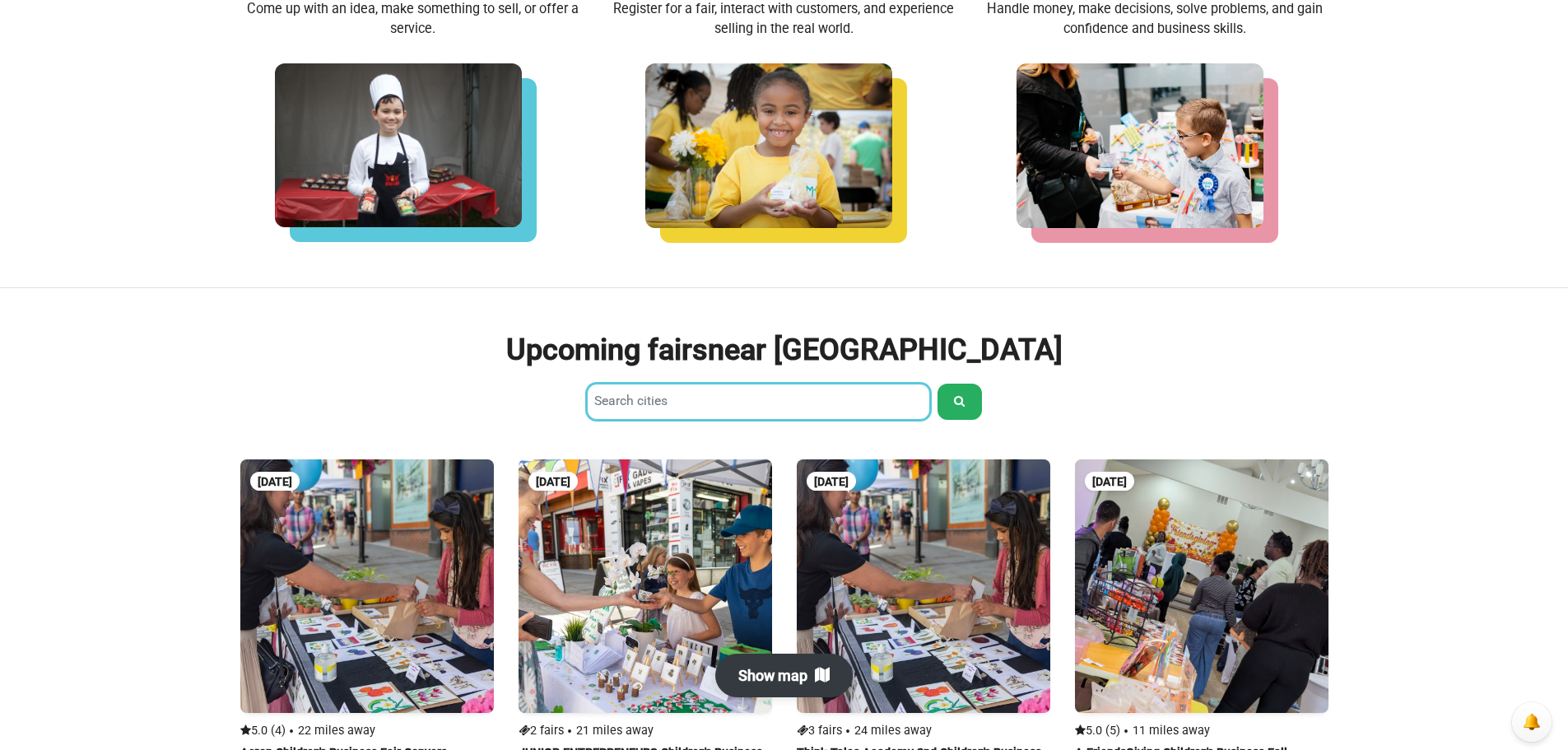
click at [686, 408] on input "Search cities" at bounding box center [758, 401] width 343 height 36
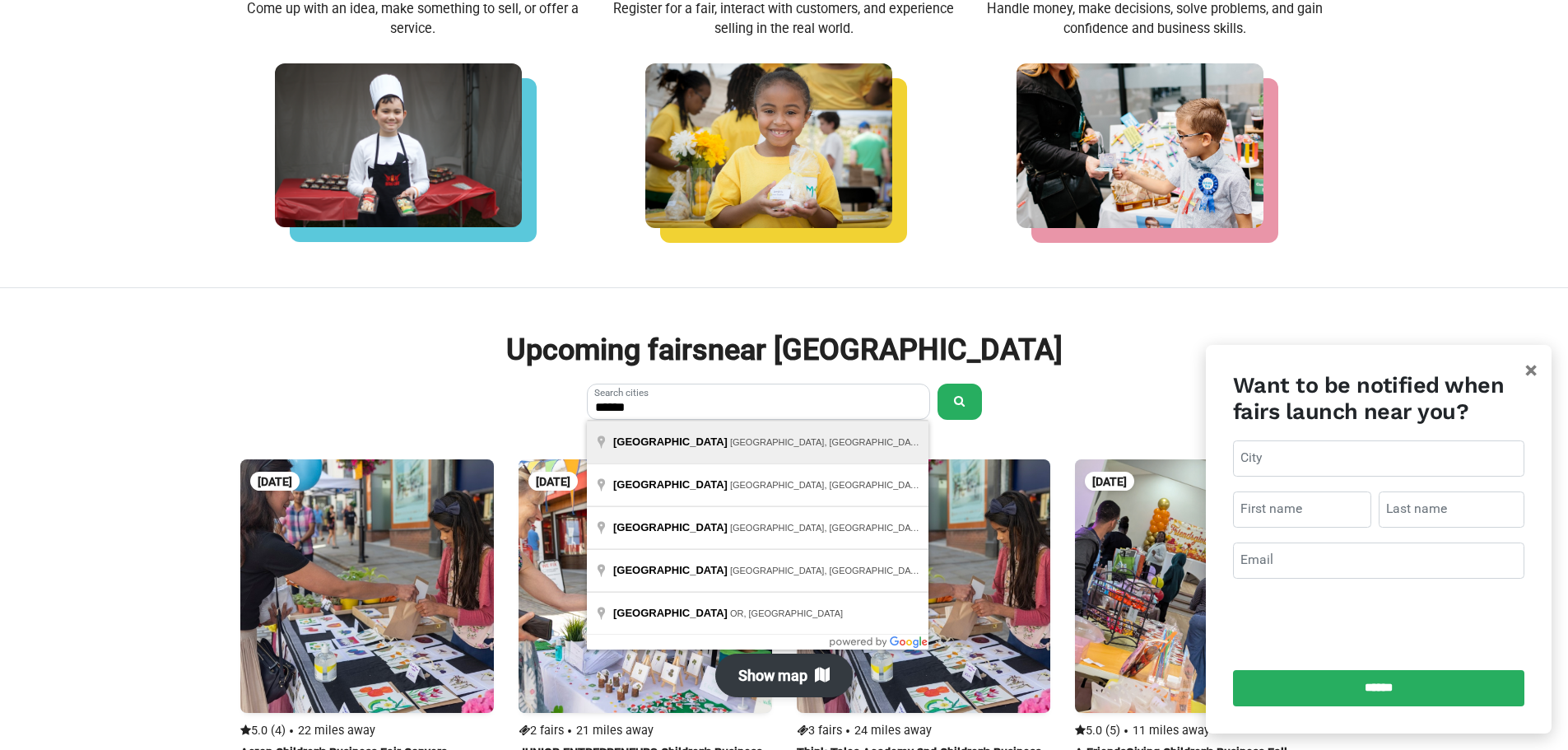
type input "**********"
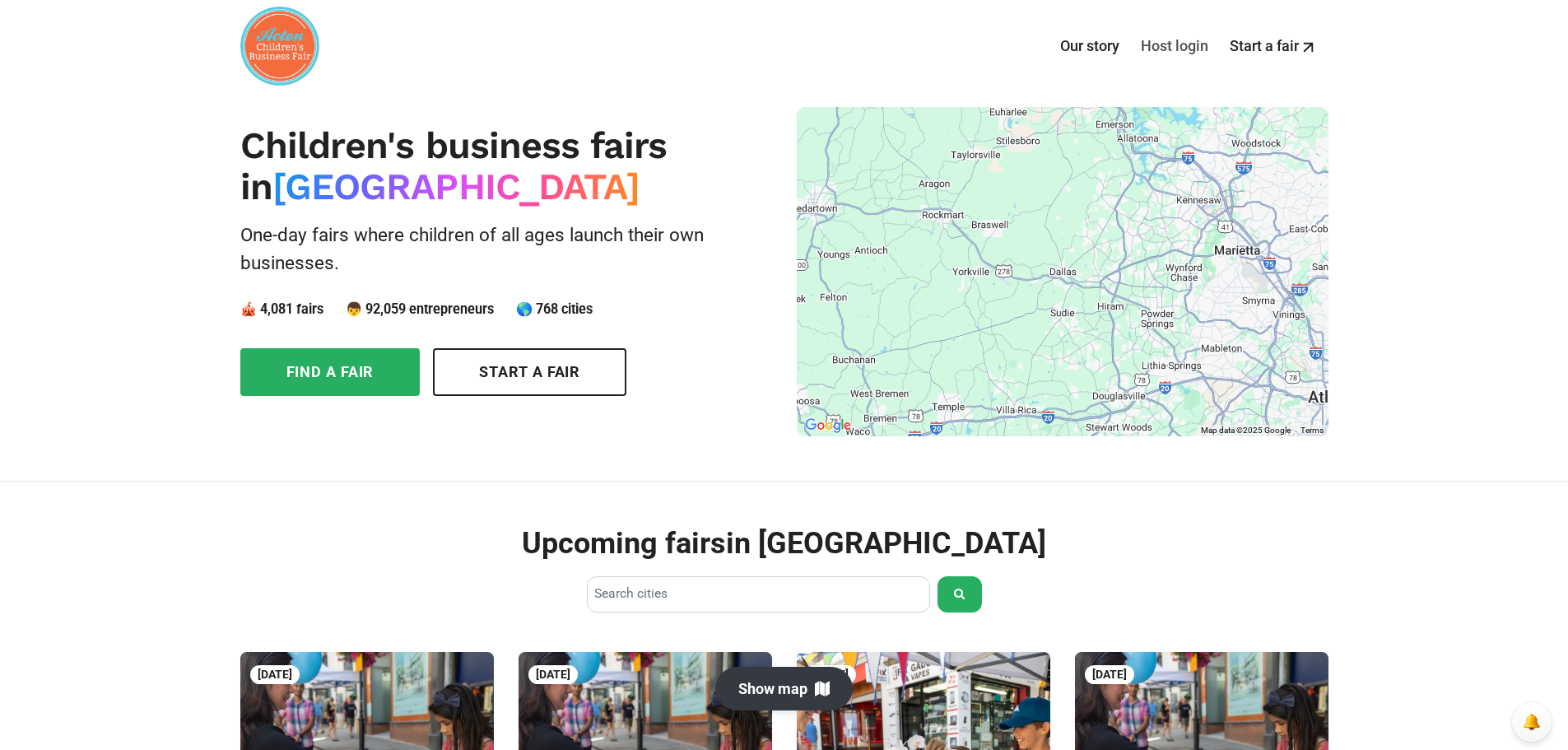
click at [1174, 39] on link "Host login" at bounding box center [1174, 46] width 89 height 51
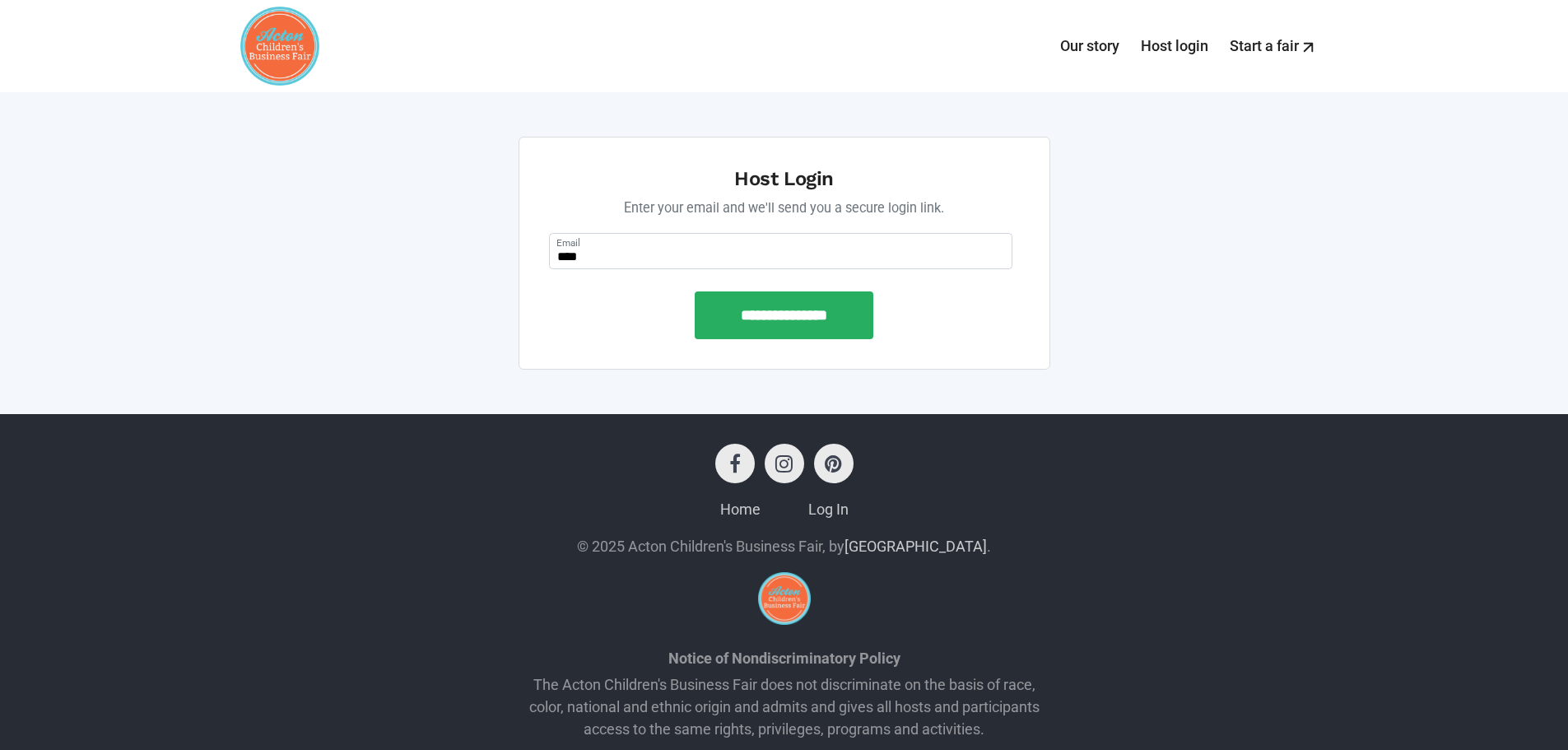
type input "**********"
click at [799, 319] on input "**********" at bounding box center [784, 316] width 178 height 48
